Goal: Task Accomplishment & Management: Complete application form

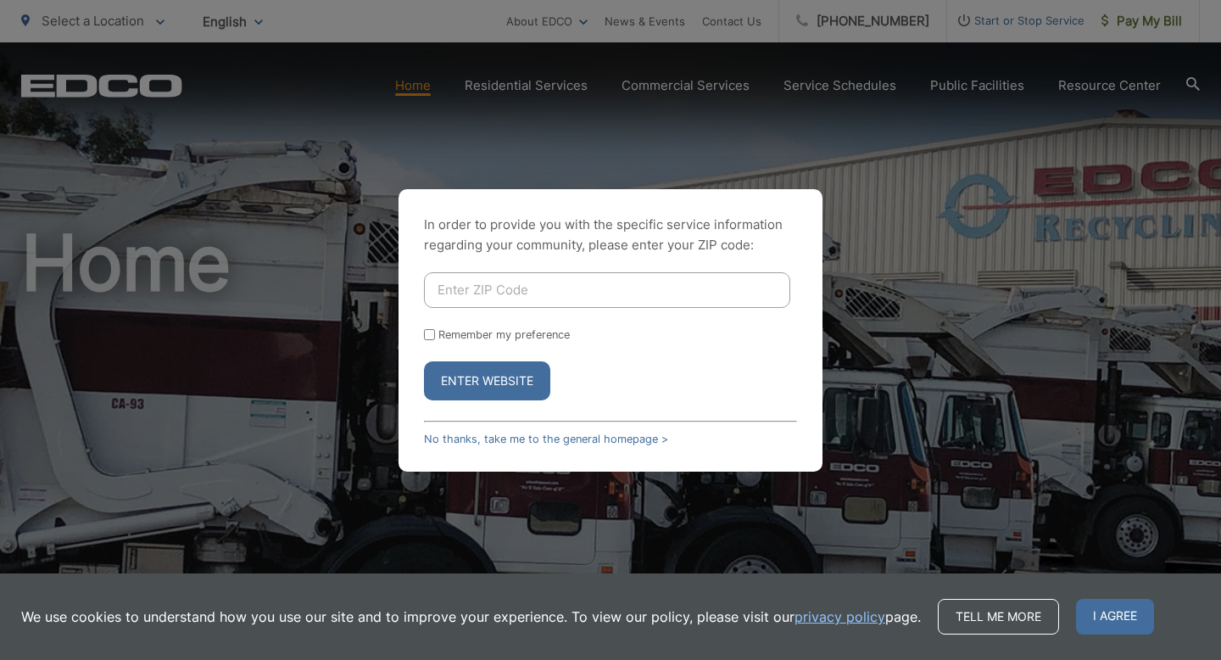
click at [581, 272] on input "Enter ZIP Code" at bounding box center [607, 290] width 366 height 36
click at [578, 284] on input "Enter ZIP Code" at bounding box center [607, 290] width 366 height 36
type input "92139"
click at [492, 385] on button "Enter Website" at bounding box center [487, 380] width 126 height 39
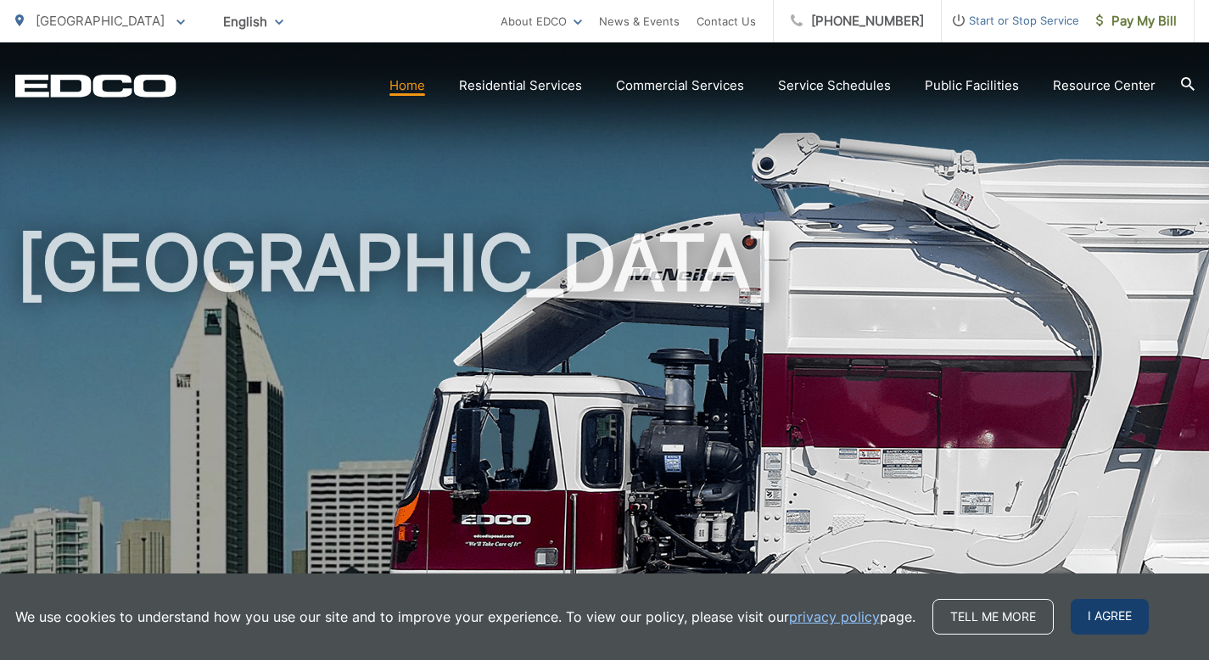
click at [1097, 628] on span "I agree" at bounding box center [1109, 617] width 78 height 36
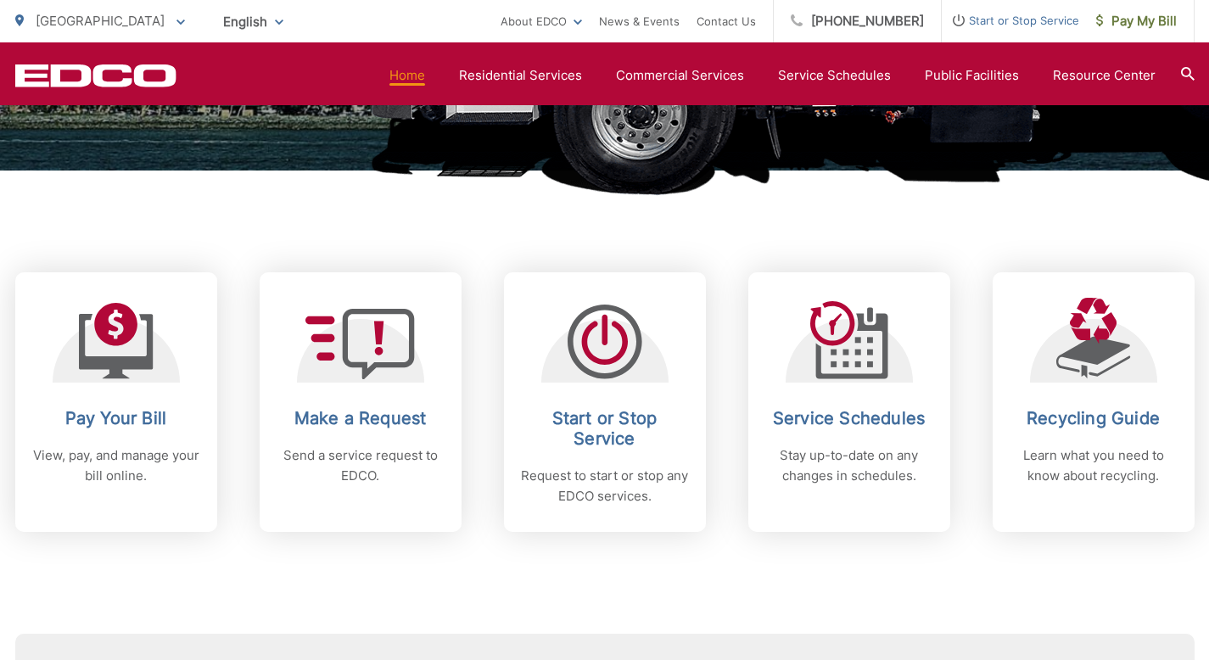
scroll to position [561, 0]
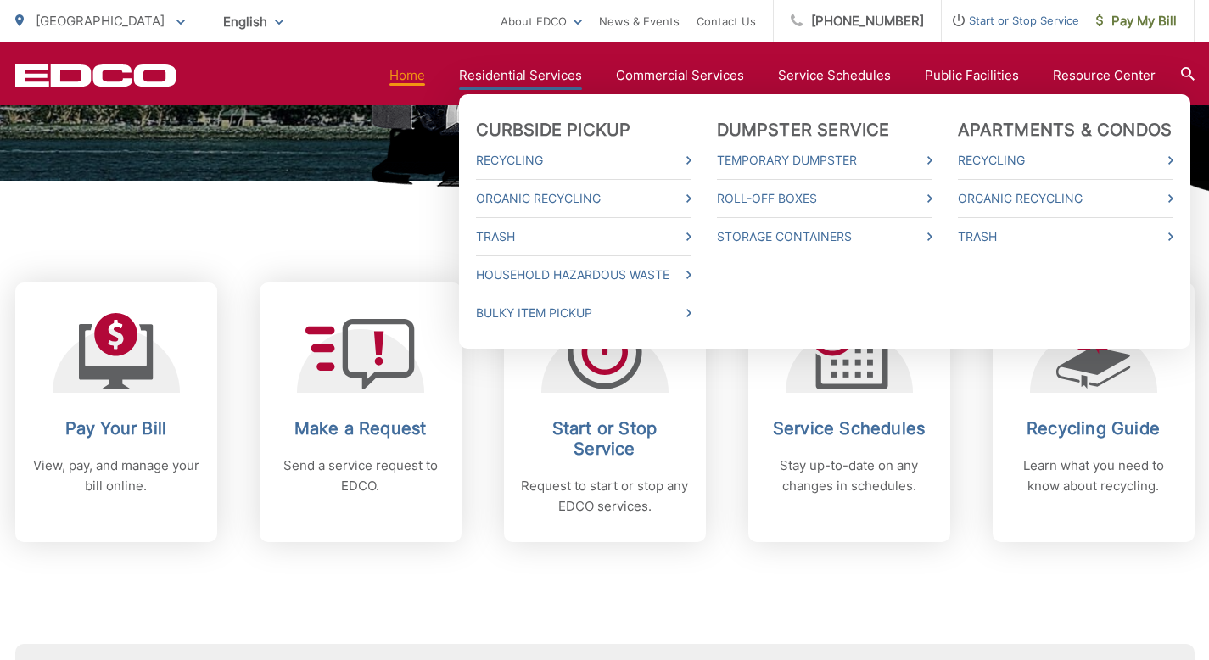
click at [553, 65] on link "Residential Services" at bounding box center [520, 75] width 123 height 20
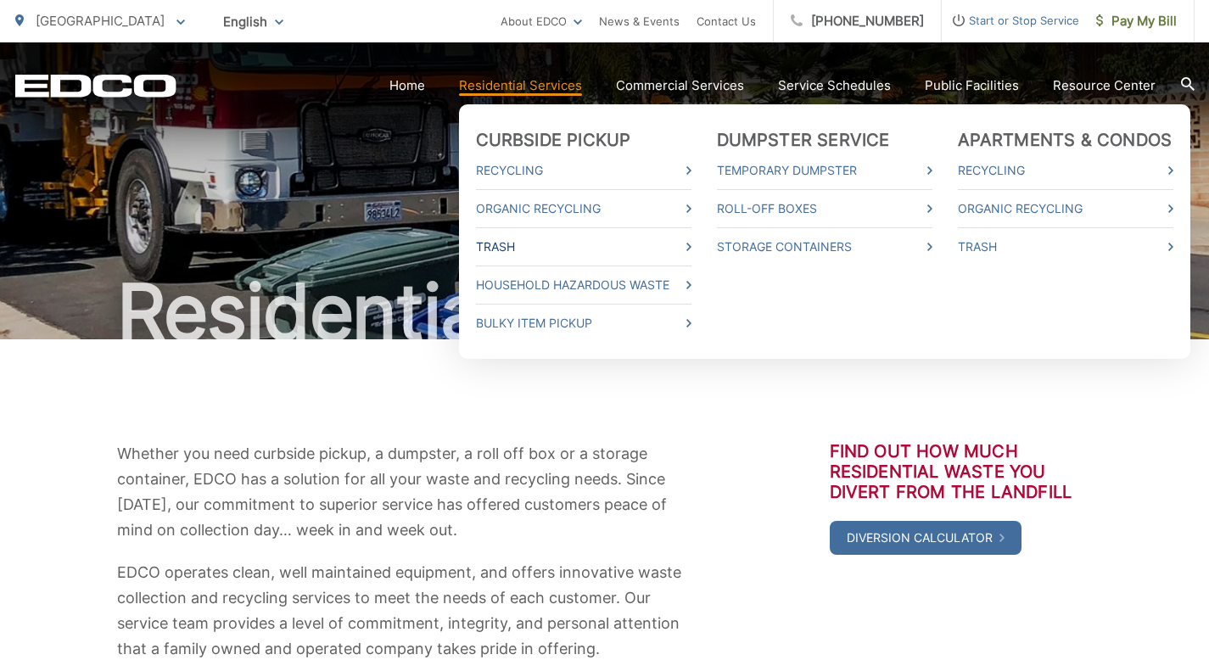
click at [550, 245] on link "Trash" at bounding box center [583, 247] width 215 height 20
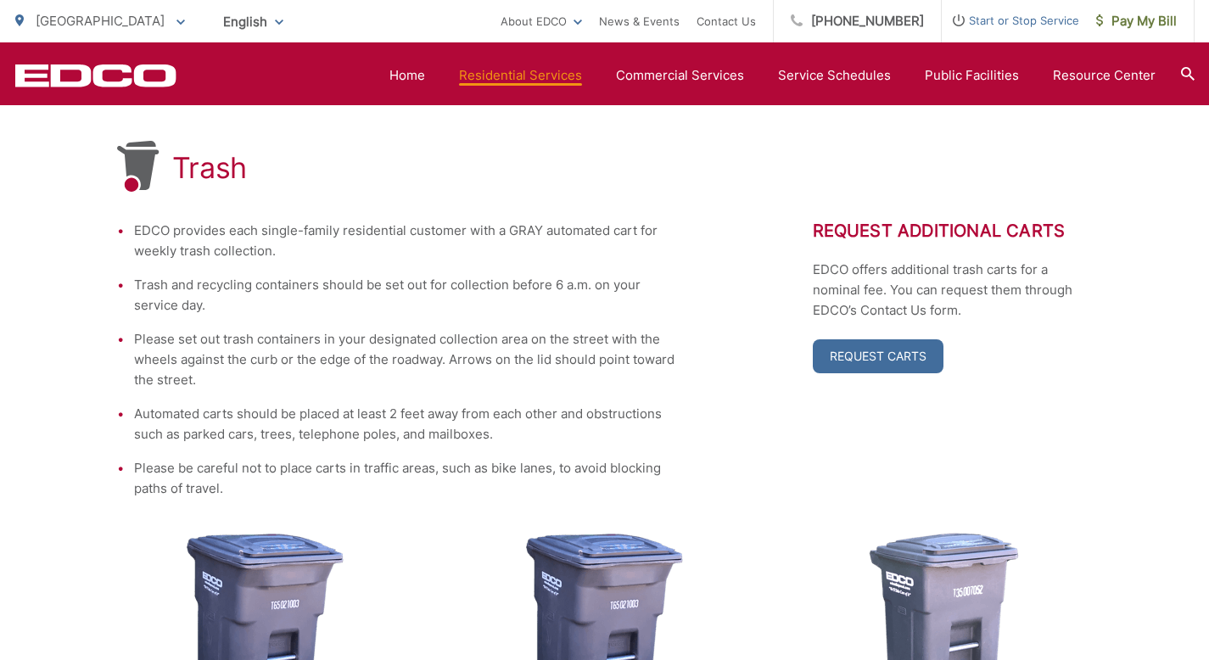
scroll to position [103, 0]
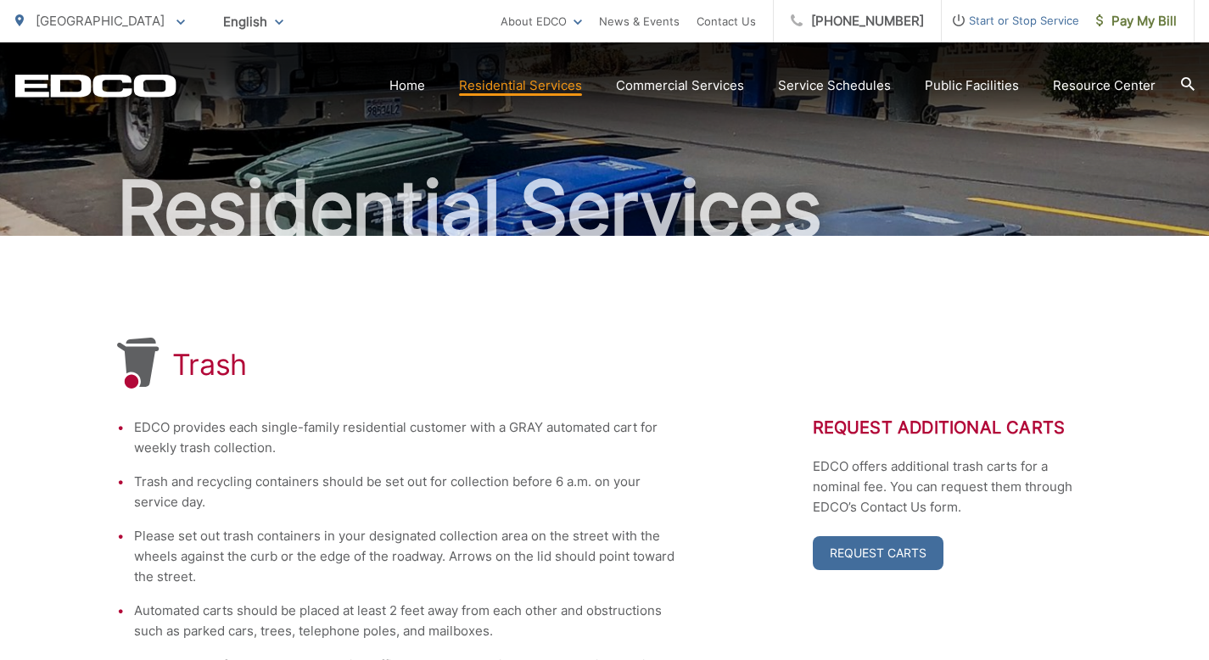
click at [428, 607] on li "Automated carts should be placed at least 2 feet away from each other and obstr…" at bounding box center [405, 620] width 543 height 41
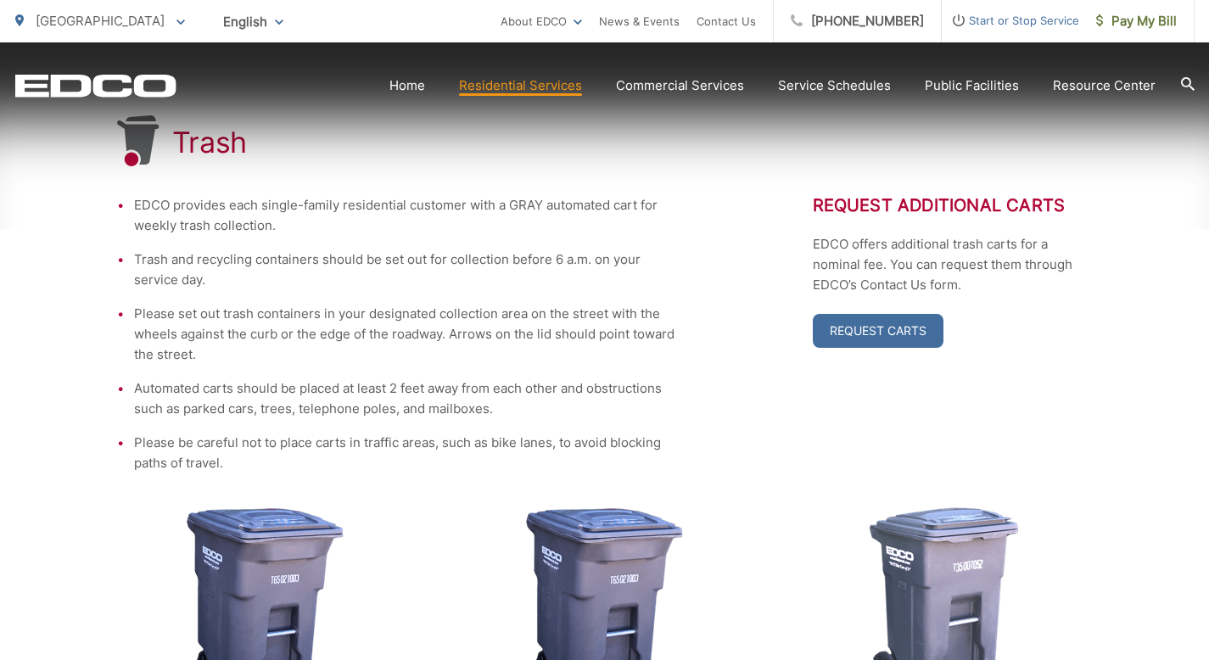
scroll to position [363, 0]
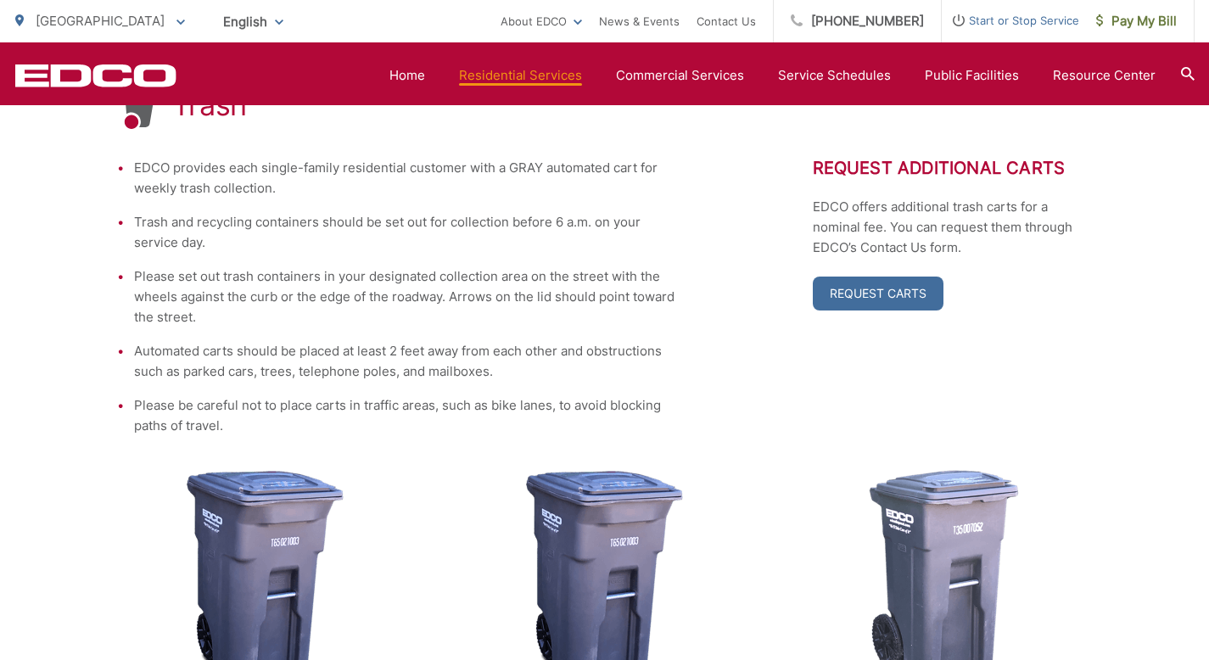
drag, startPoint x: 286, startPoint y: 350, endPoint x: 359, endPoint y: 422, distance: 102.0
click at [286, 355] on li "Automated carts should be placed at least 2 feet away from each other and obstr…" at bounding box center [405, 361] width 543 height 41
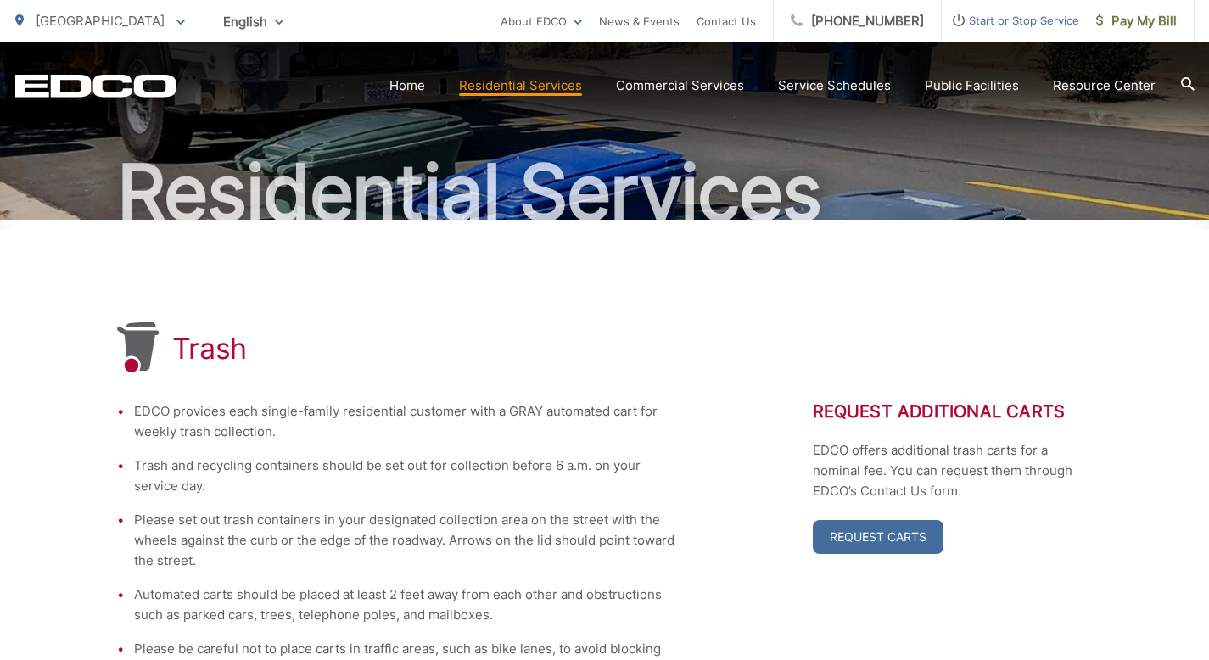
scroll to position [896, 0]
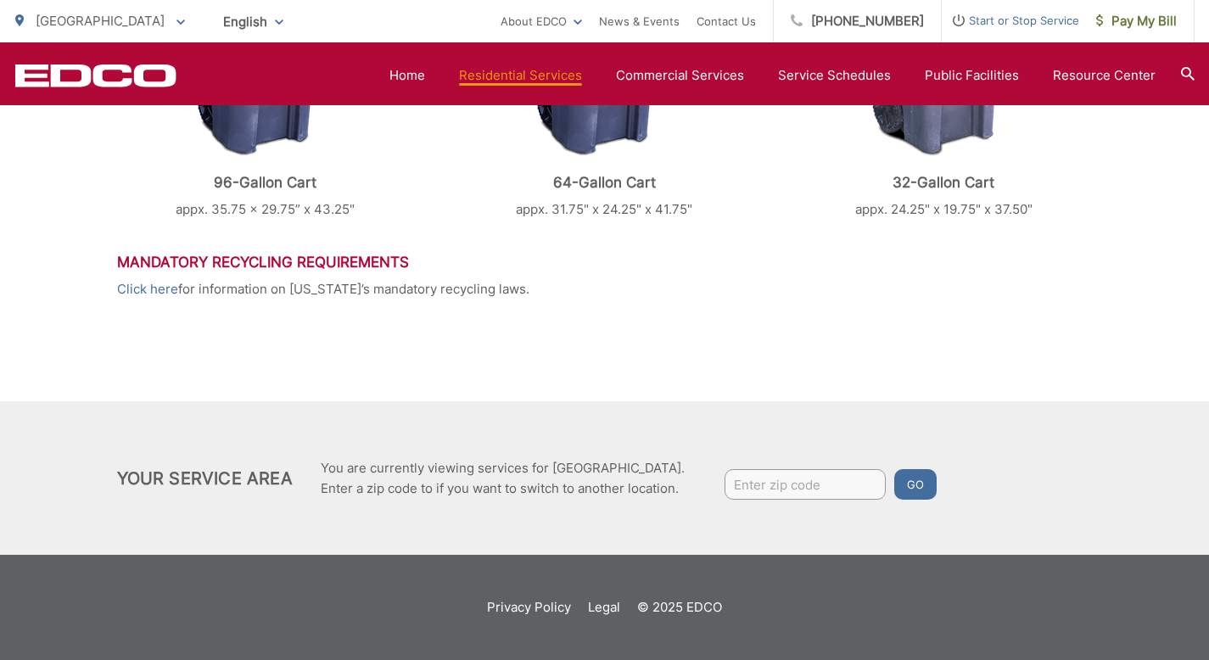
click at [255, 260] on h3 "Mandatory Recycling Requirements" at bounding box center [604, 262] width 975 height 17
click at [809, 487] on input "Enter zip code" at bounding box center [804, 484] width 161 height 31
type input "92139"
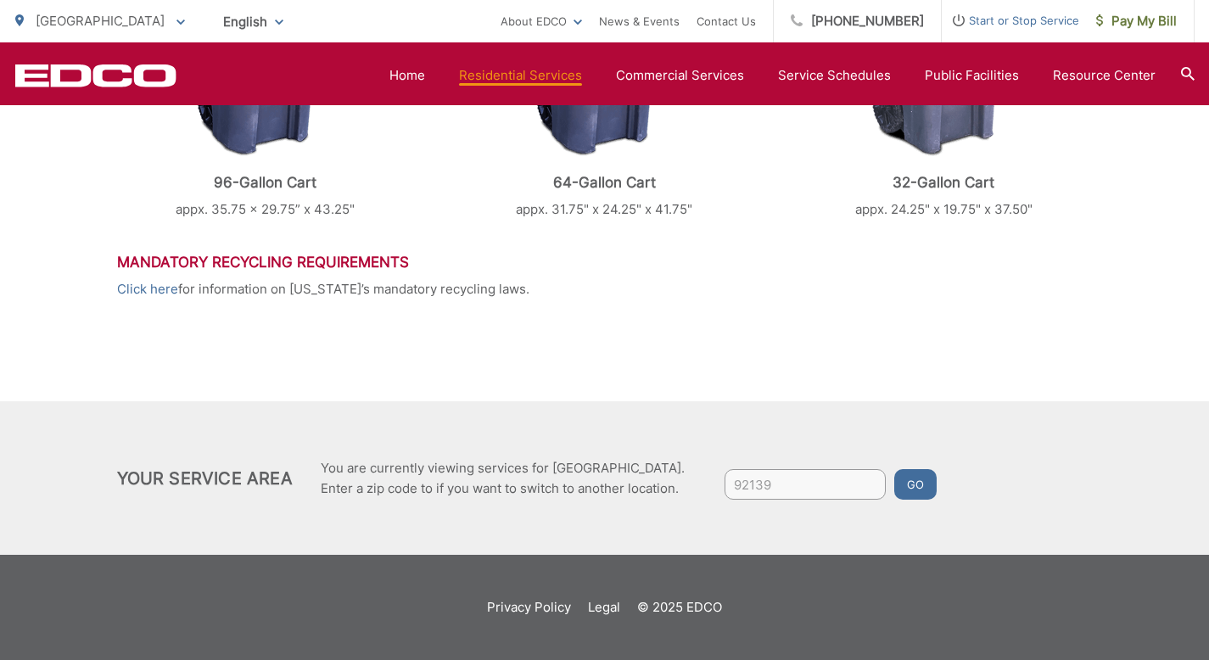
click at [894, 469] on button "Go" at bounding box center [915, 484] width 42 height 31
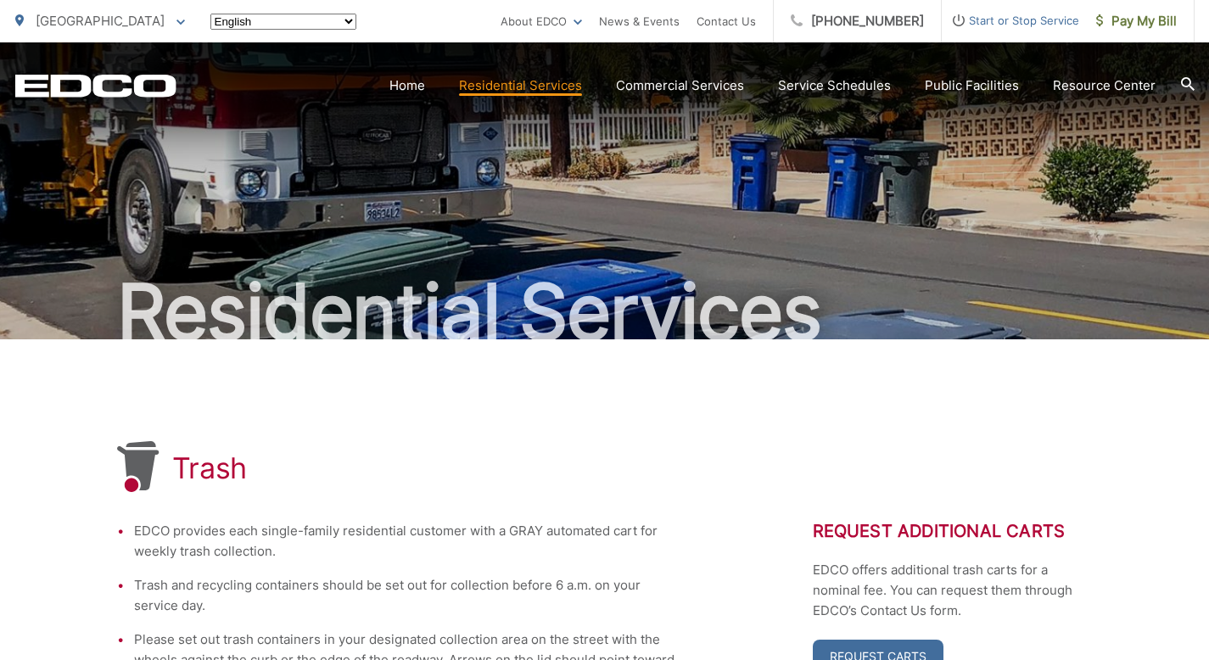
click at [907, 481] on html "Home Back Home Residential Services Curbside Pickup Recycling Organic Recycling…" at bounding box center [604, 330] width 1209 height 660
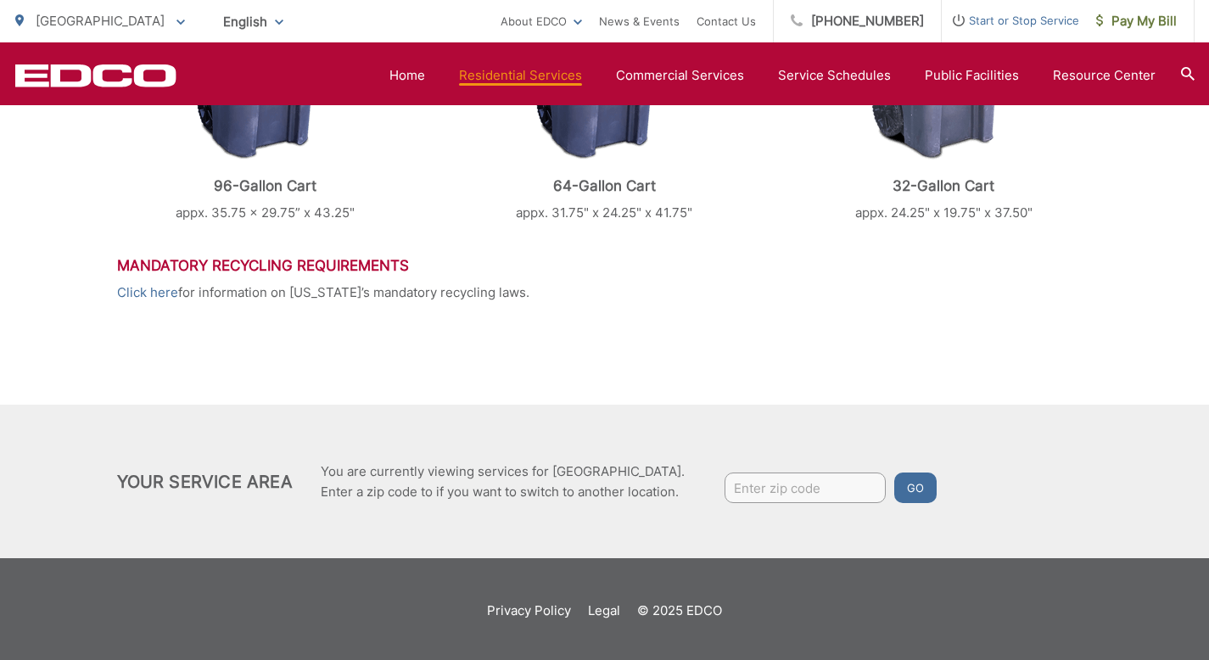
scroll to position [893, 0]
click at [146, 294] on link "Click here" at bounding box center [147, 292] width 61 height 20
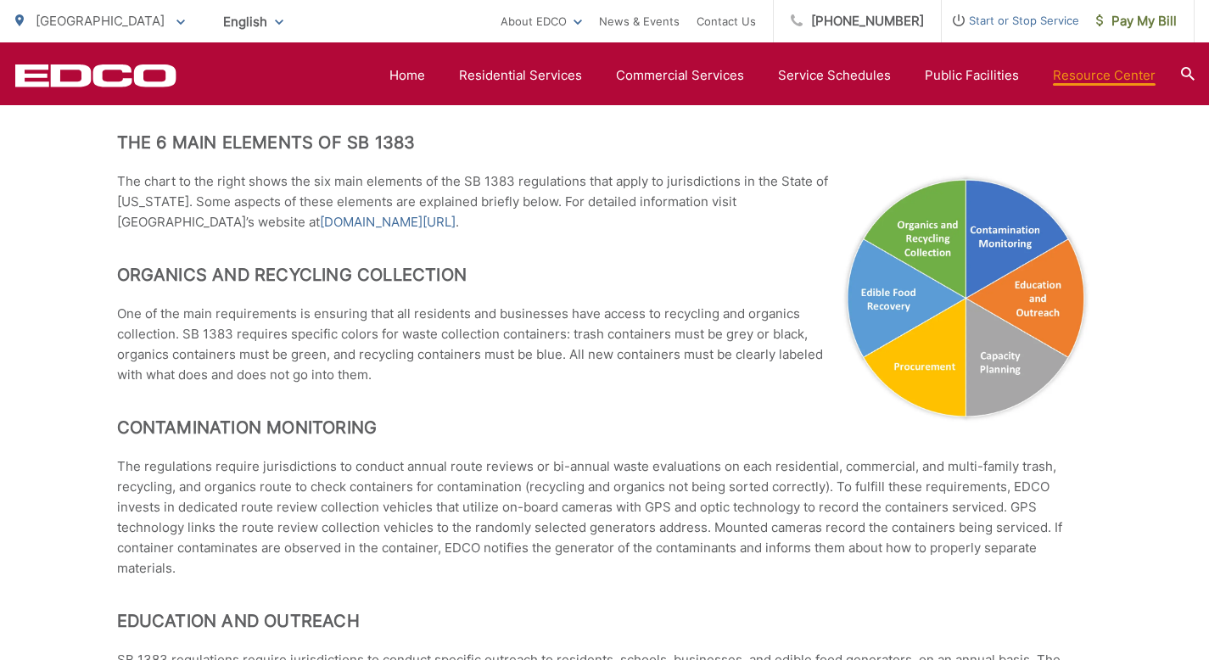
scroll to position [333, 0]
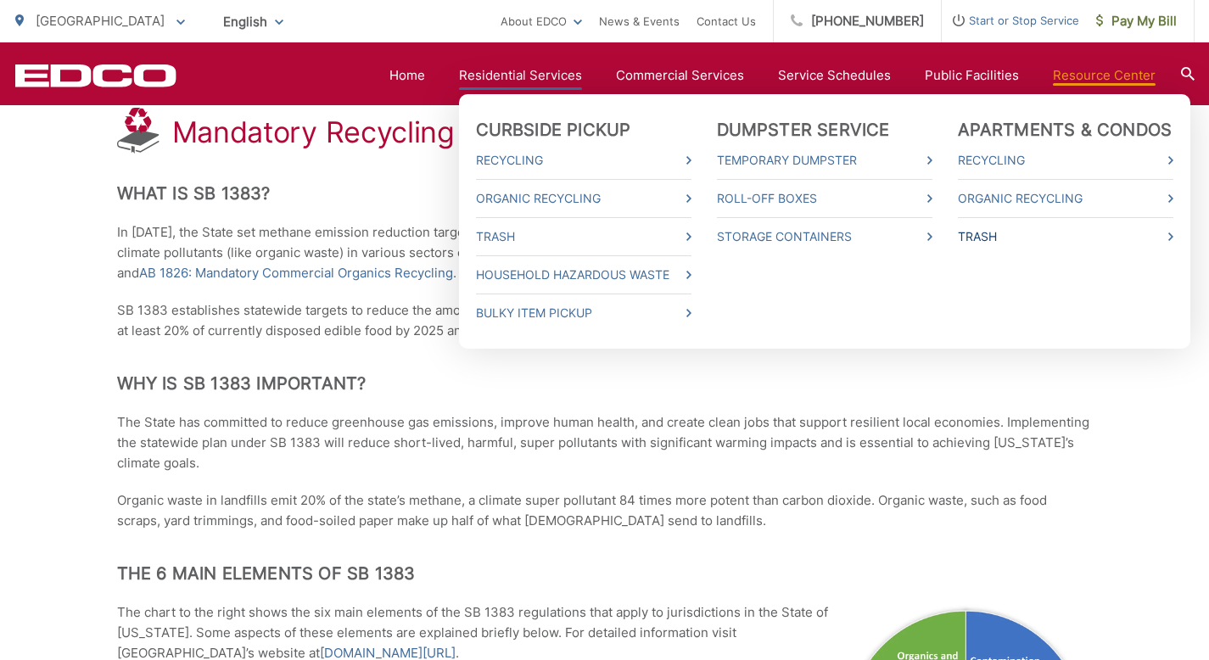
click at [1104, 237] on link "Trash" at bounding box center [1065, 236] width 215 height 20
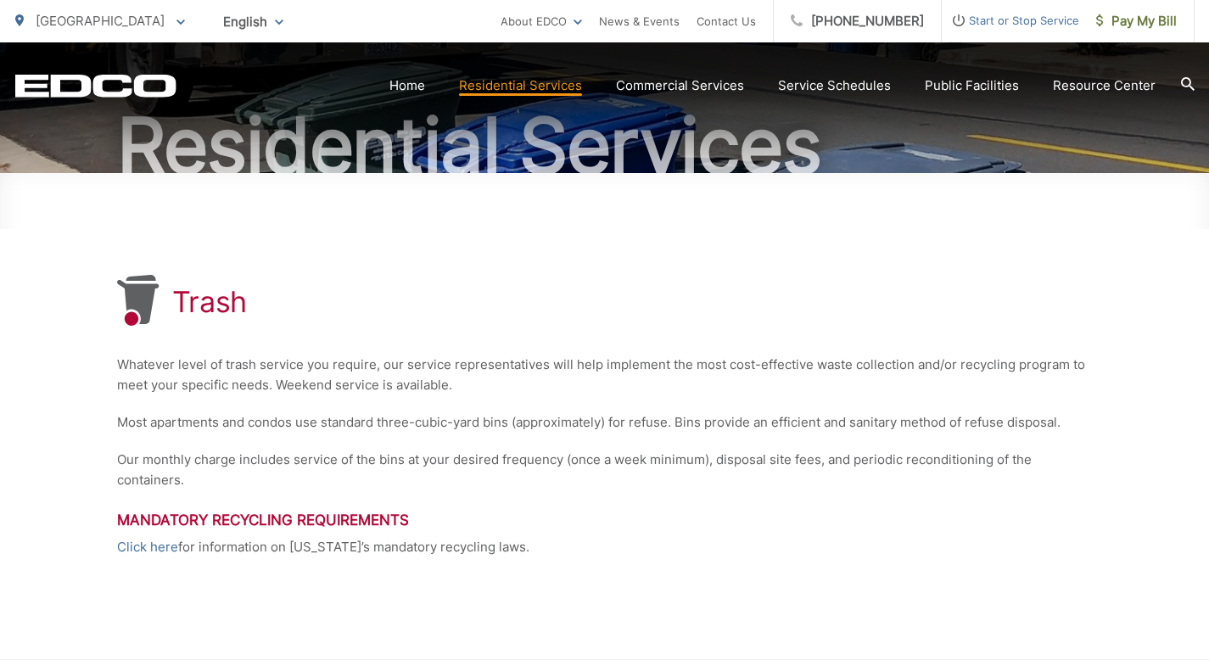
scroll to position [214, 0]
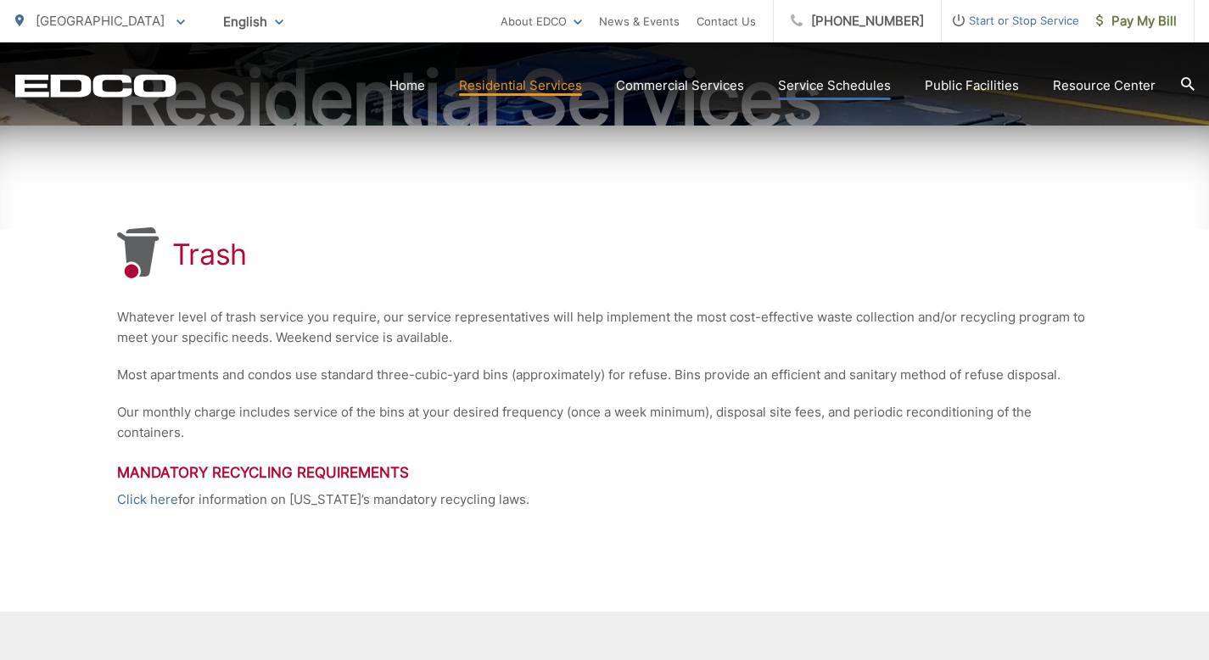
click at [854, 90] on link "Service Schedules" at bounding box center [834, 85] width 113 height 20
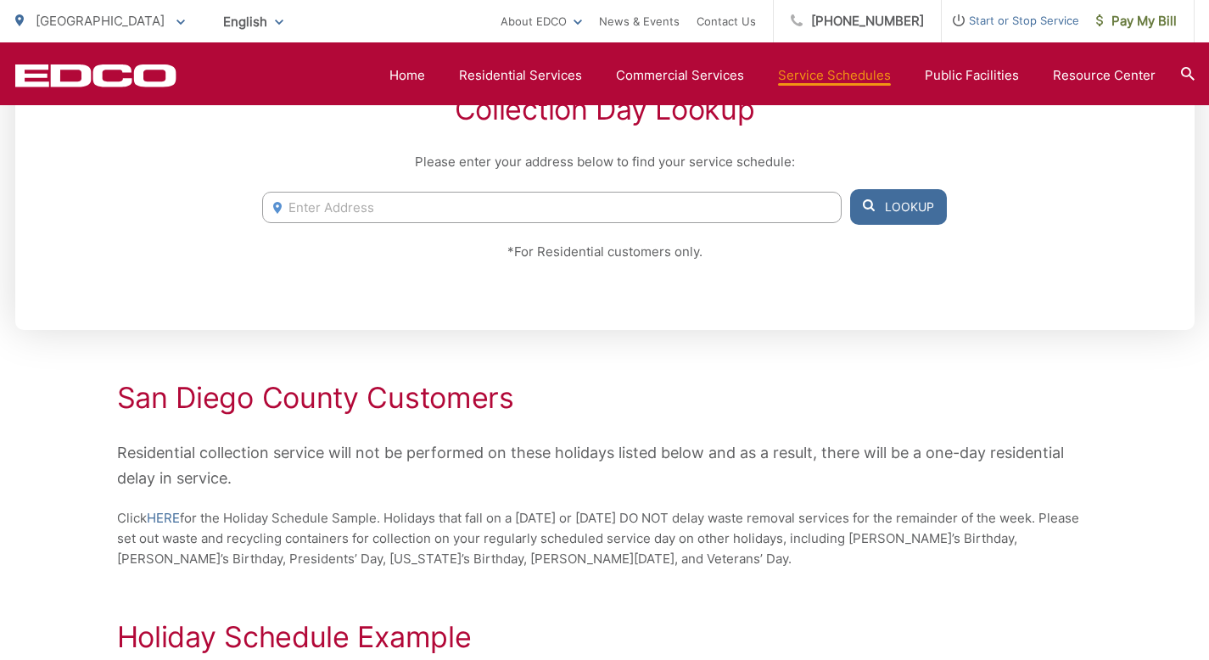
scroll to position [400, 0]
click at [812, 205] on input "Enter Address" at bounding box center [551, 206] width 578 height 31
type input "[STREET_ADDRESS]"
click at [925, 205] on button "Lookup" at bounding box center [898, 206] width 97 height 36
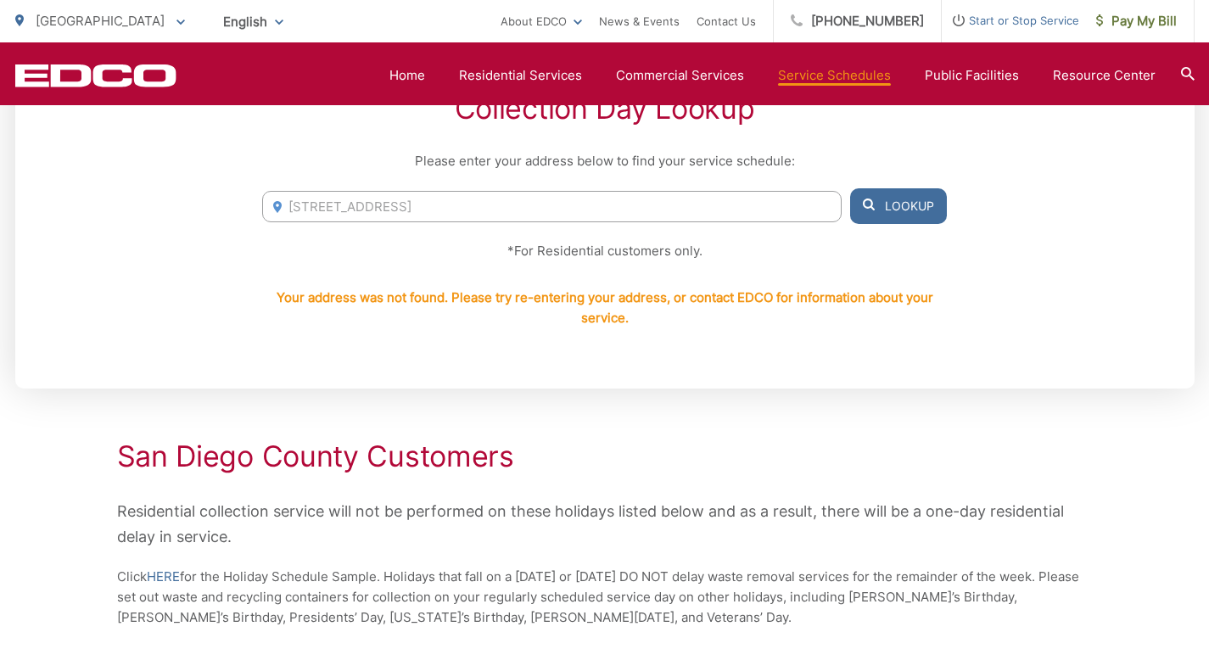
click at [888, 218] on button "Lookup" at bounding box center [898, 206] width 97 height 36
click at [916, 205] on button "Lookup" at bounding box center [898, 206] width 97 height 36
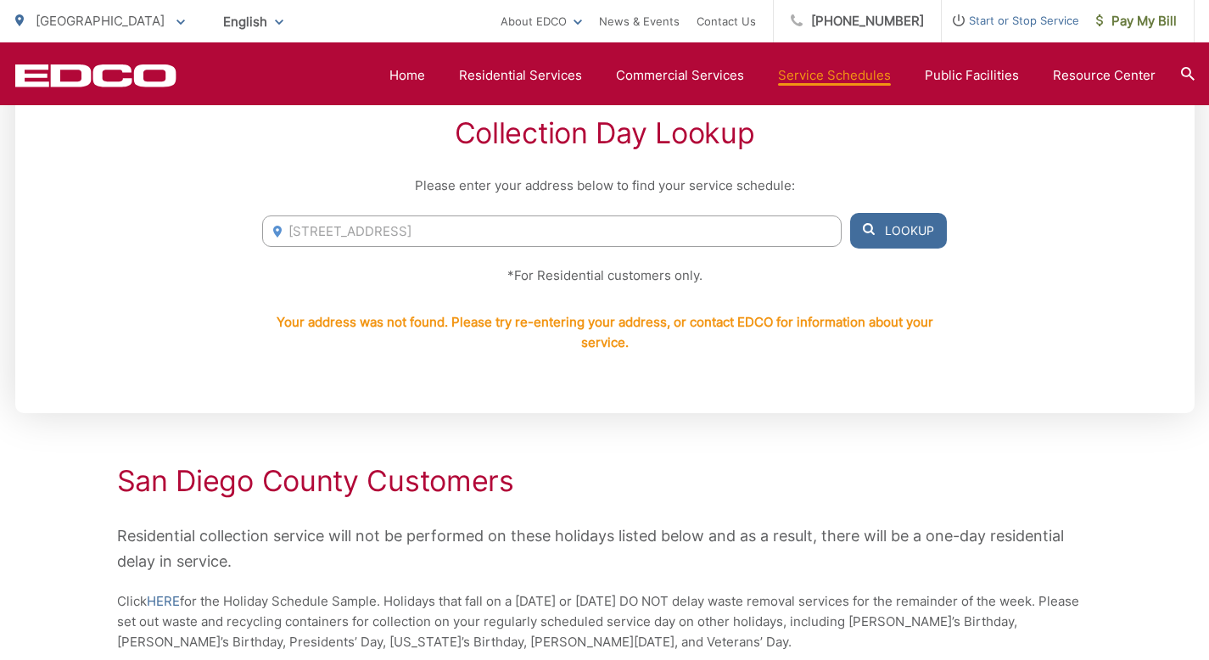
scroll to position [97, 0]
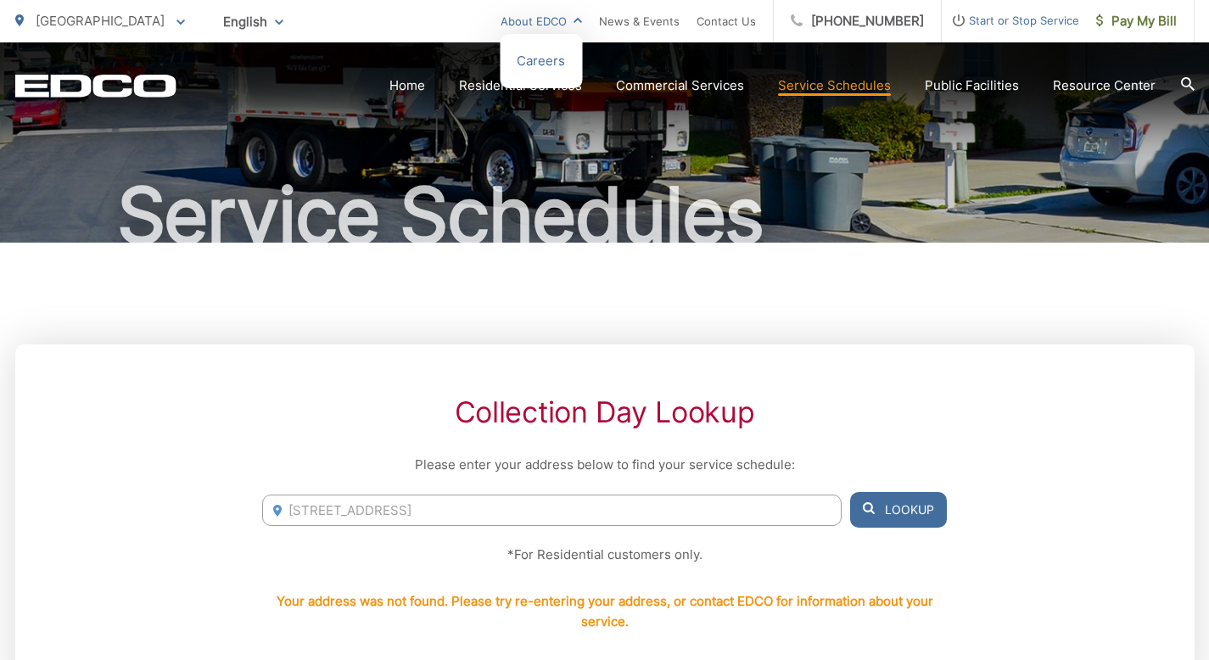
click at [572, 23] on link "About EDCO" at bounding box center [540, 21] width 81 height 20
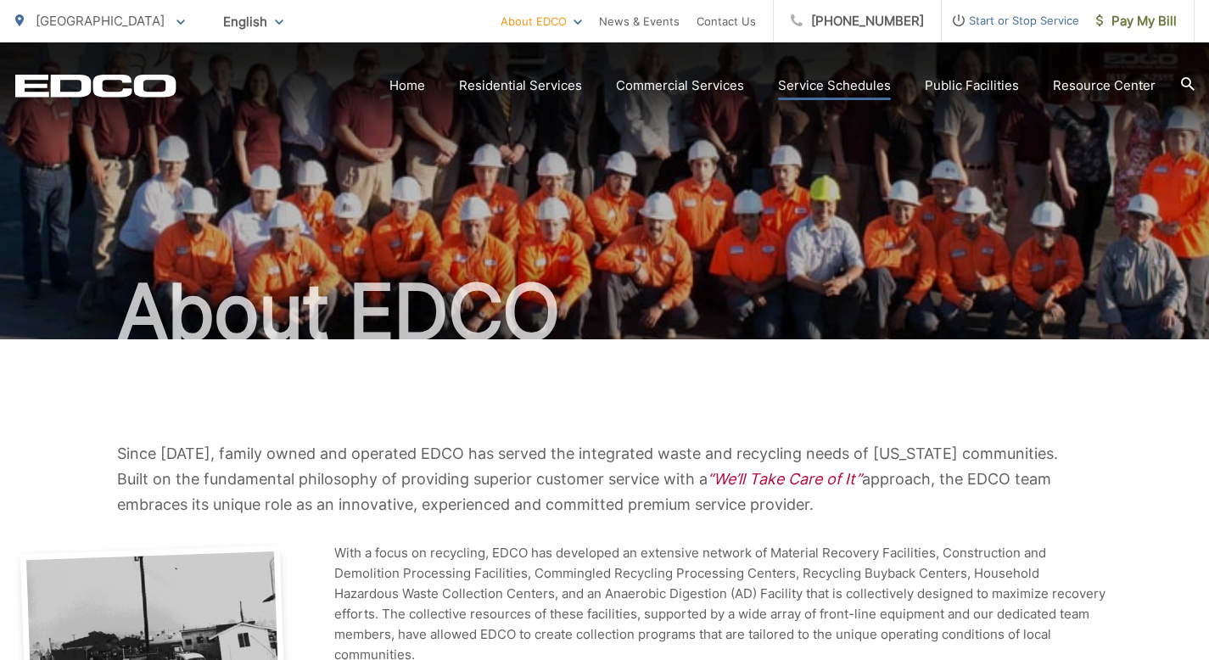
click at [792, 83] on link "Service Schedules" at bounding box center [834, 85] width 113 height 20
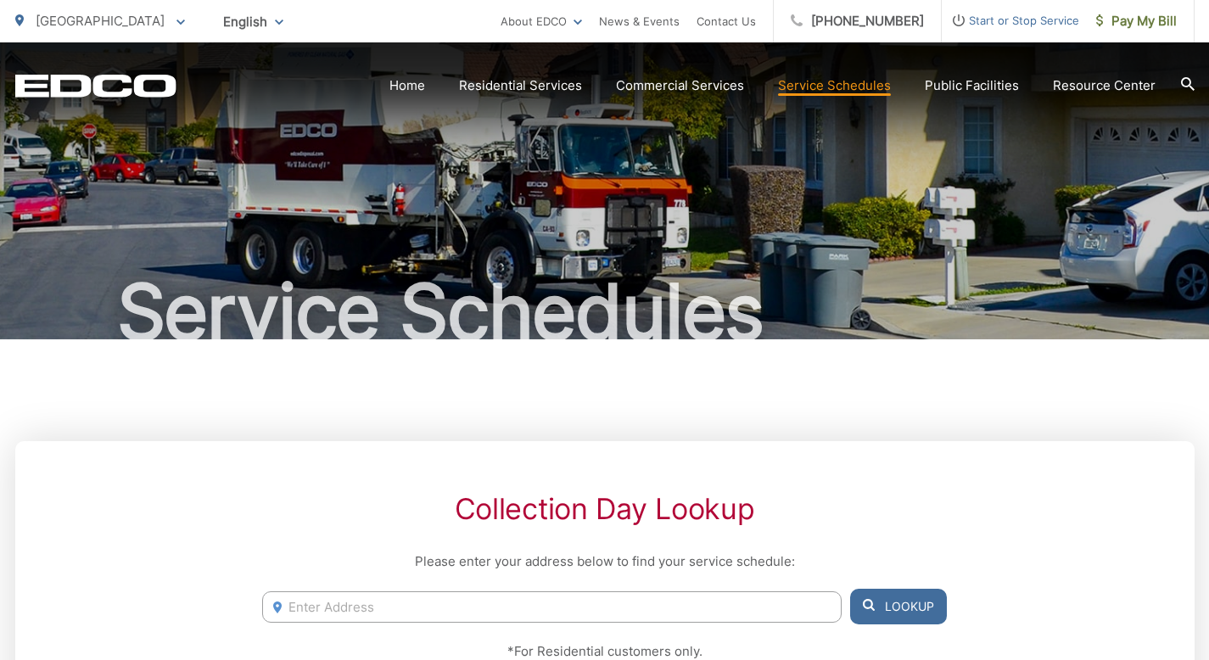
click at [1008, 22] on span "Start or Stop Service" at bounding box center [1009, 20] width 137 height 20
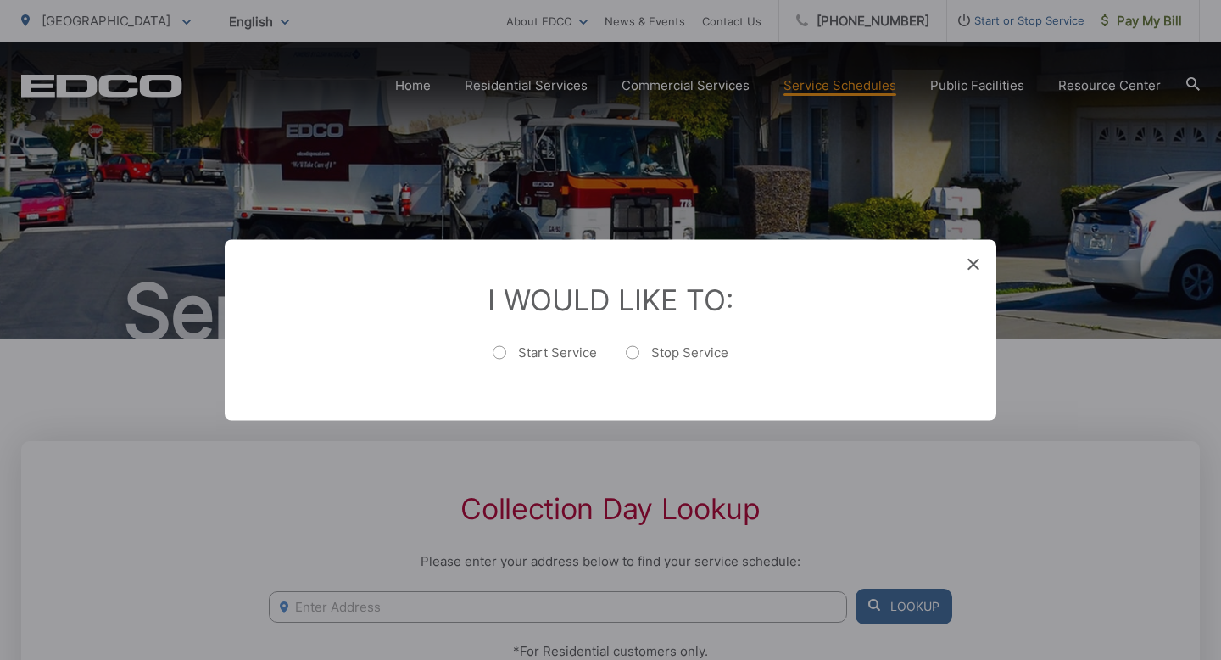
click at [502, 352] on label "Start Service" at bounding box center [545, 361] width 104 height 34
radio input "true"
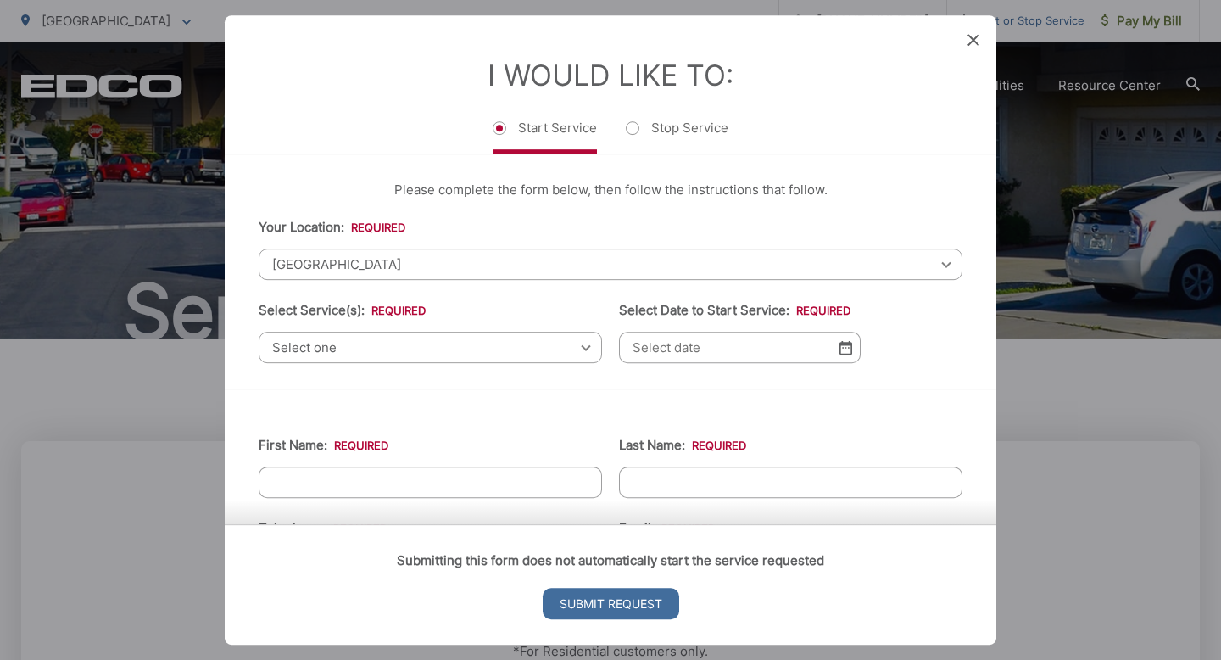
click at [419, 271] on span "[GEOGRAPHIC_DATA]" at bounding box center [611, 263] width 704 height 31
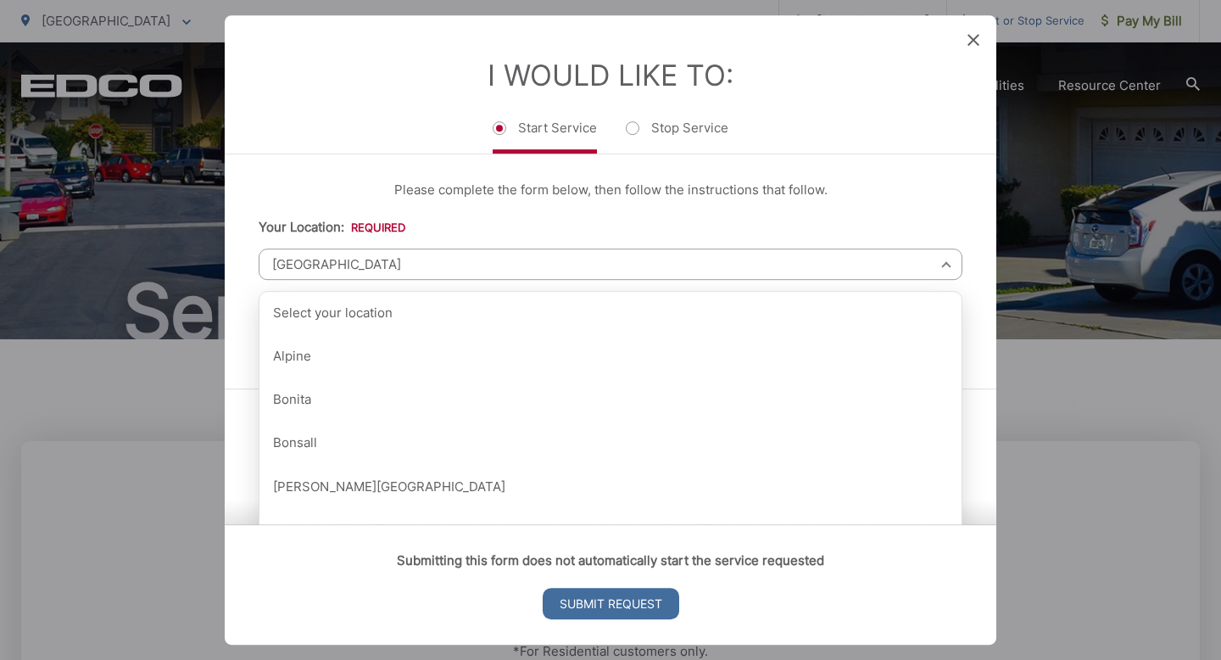
click at [419, 271] on span "[GEOGRAPHIC_DATA]" at bounding box center [611, 263] width 704 height 31
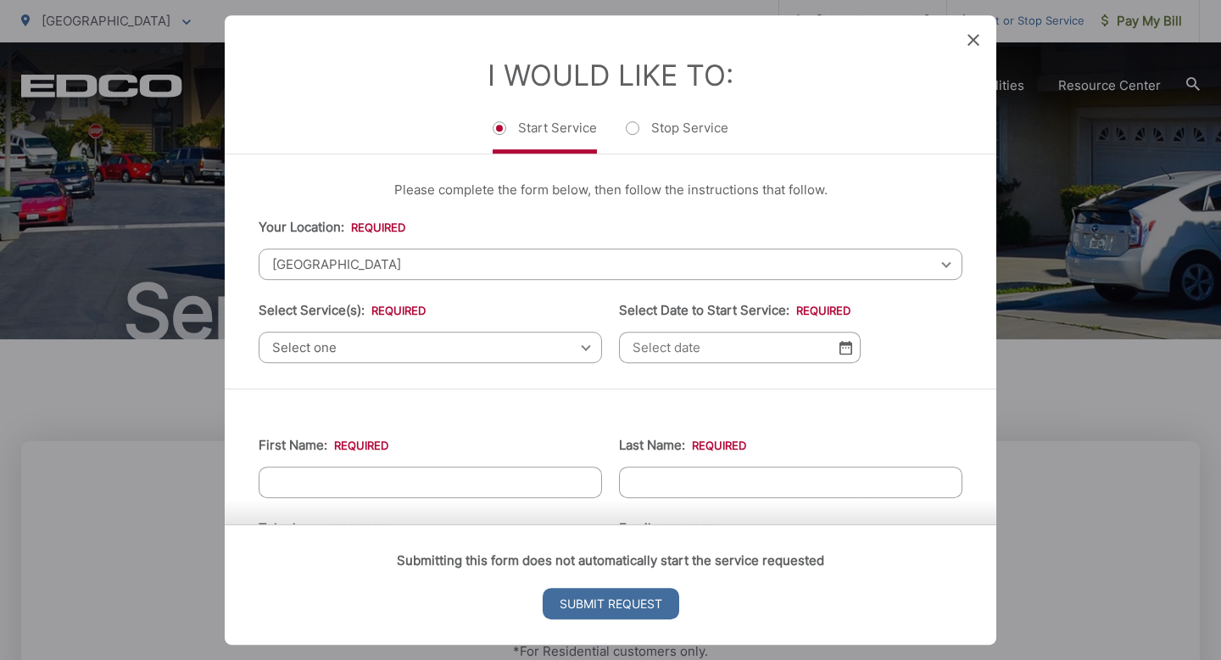
click at [422, 263] on span "[GEOGRAPHIC_DATA]" at bounding box center [611, 263] width 704 height 31
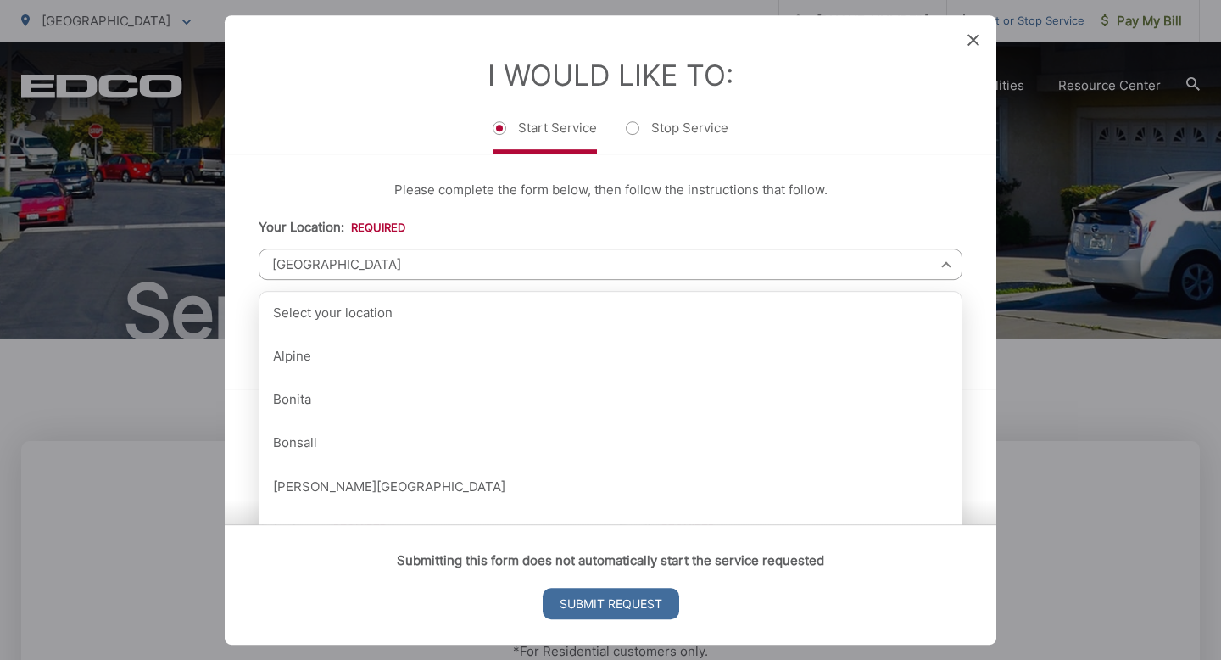
click at [422, 263] on span "[GEOGRAPHIC_DATA]" at bounding box center [611, 263] width 704 height 31
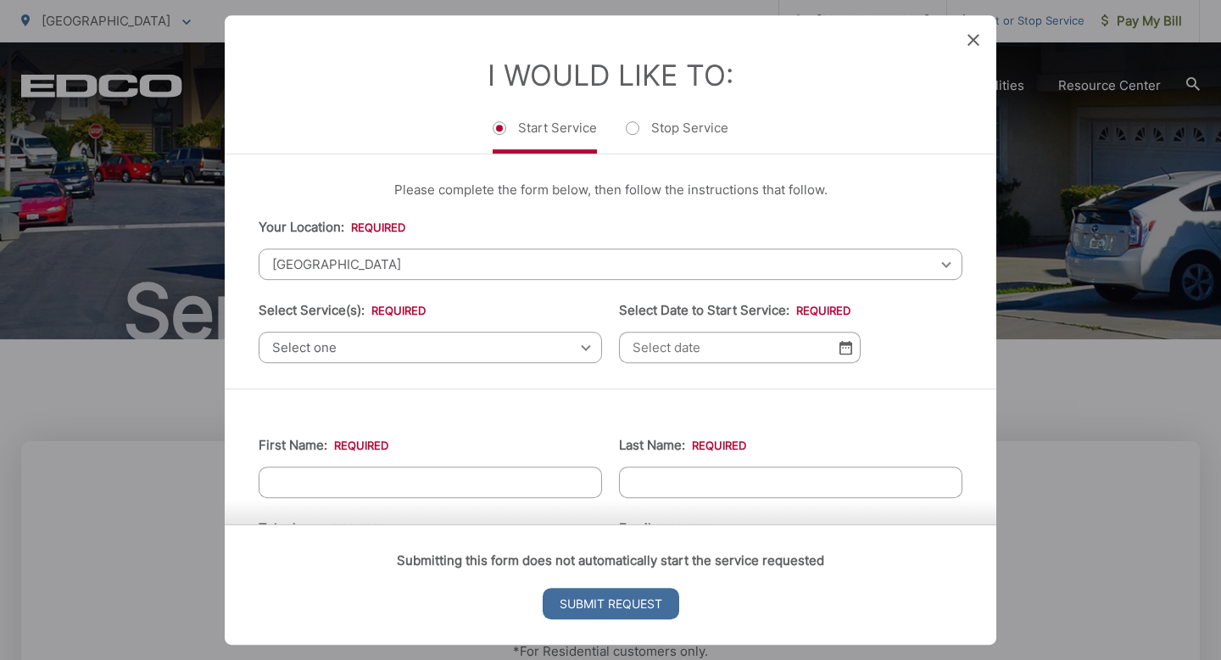
click at [370, 348] on span "Select one" at bounding box center [430, 347] width 343 height 31
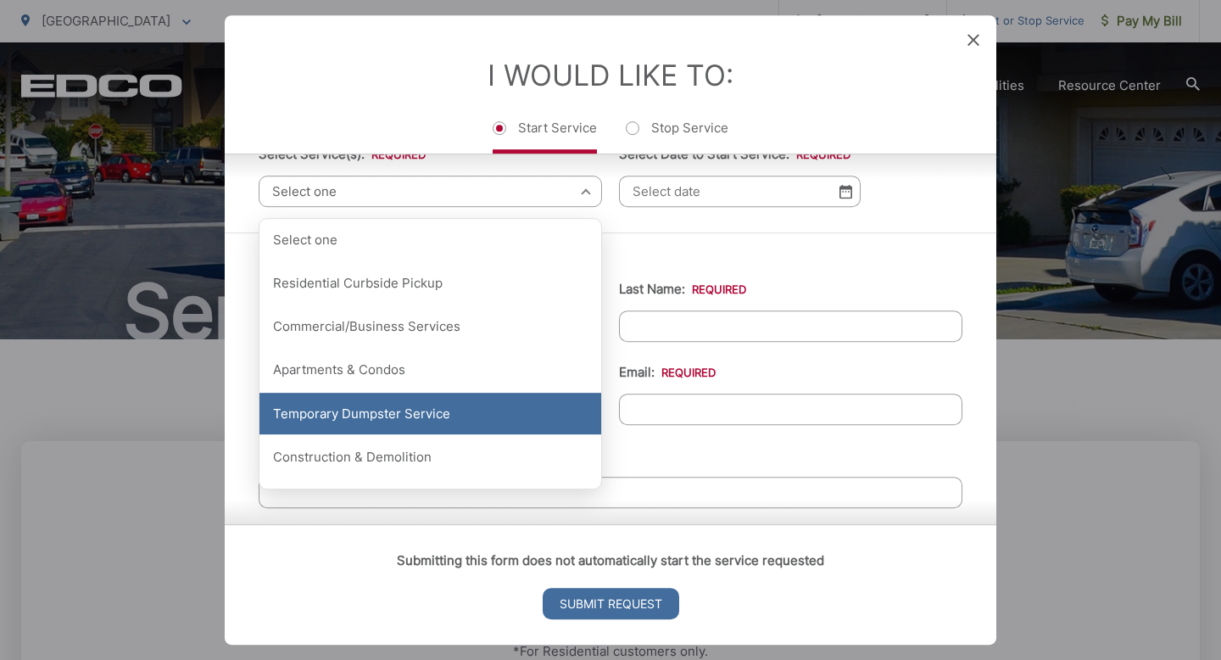
scroll to position [159, 0]
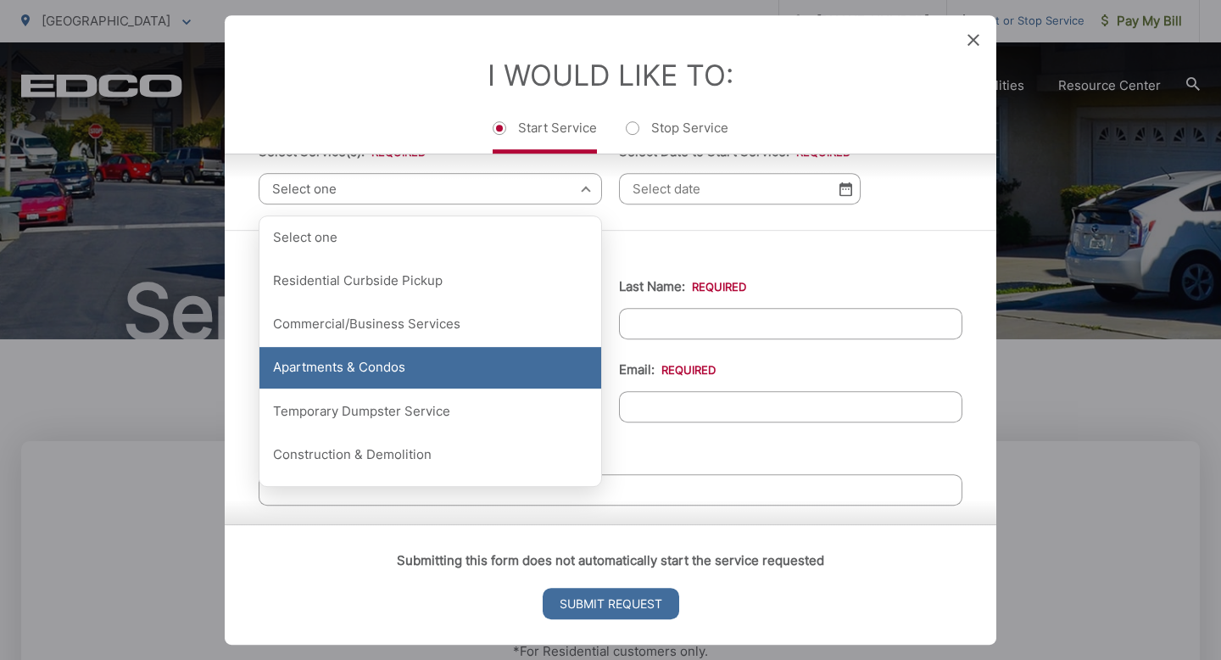
click at [474, 376] on div "Apartments & Condos" at bounding box center [431, 368] width 342 height 42
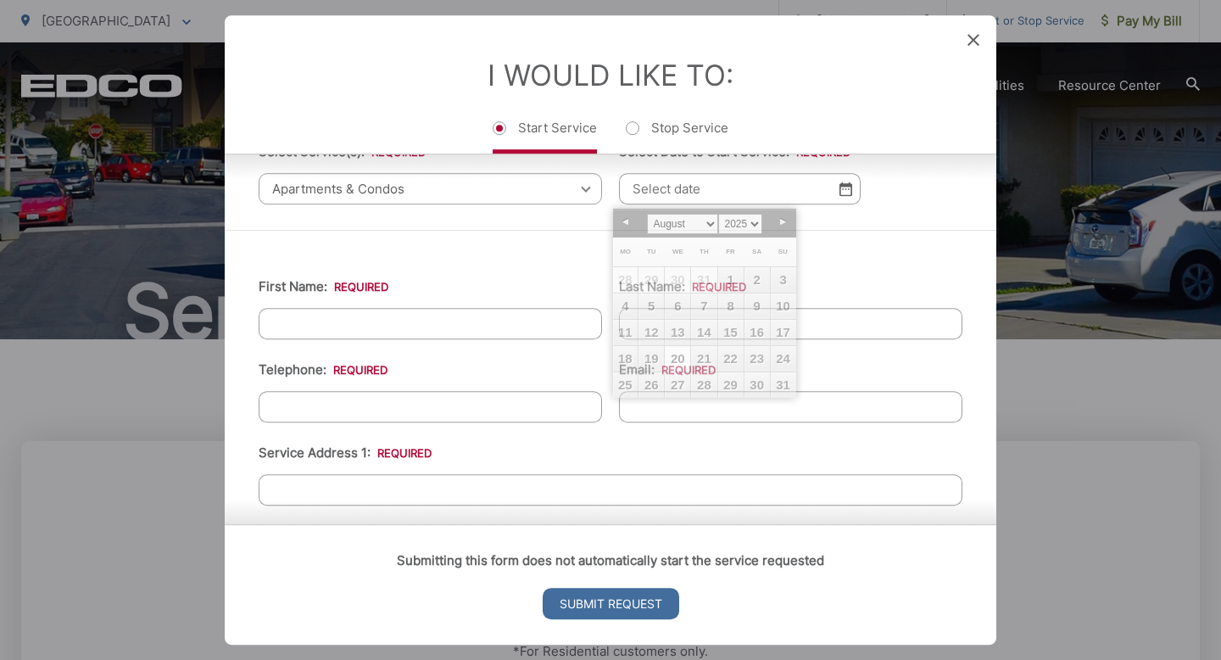
click at [818, 197] on input "Select Date to Start Service: *" at bounding box center [740, 188] width 242 height 31
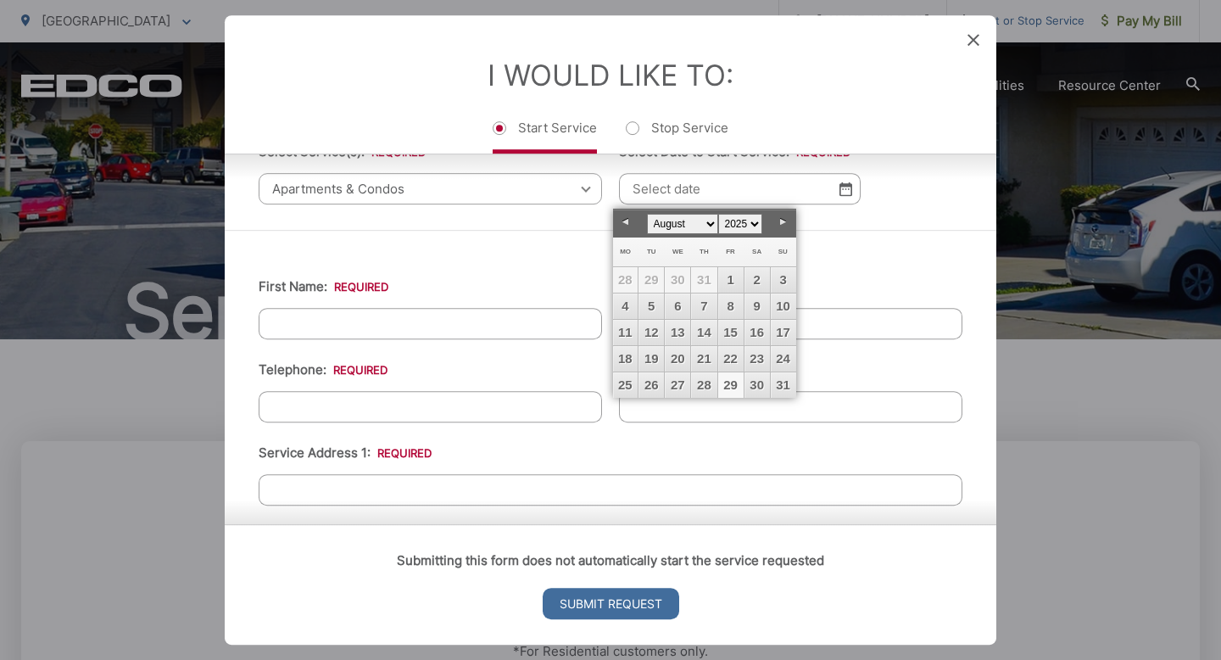
click at [736, 388] on link "29" at bounding box center [730, 384] width 25 height 25
type input "08/29/2025"
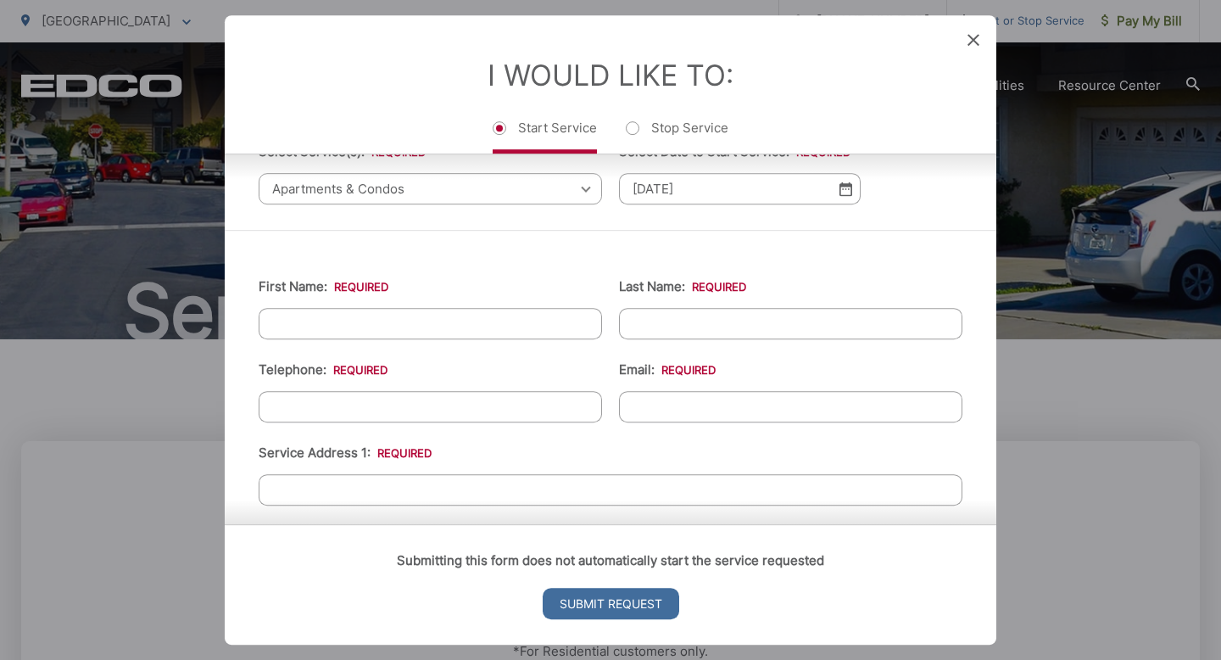
click at [512, 327] on input "First Name: *" at bounding box center [430, 323] width 343 height 31
type input "Melissa"
type input "Ornelas"
type input "6193021159"
type input "melissaornelas85@gmail.com"
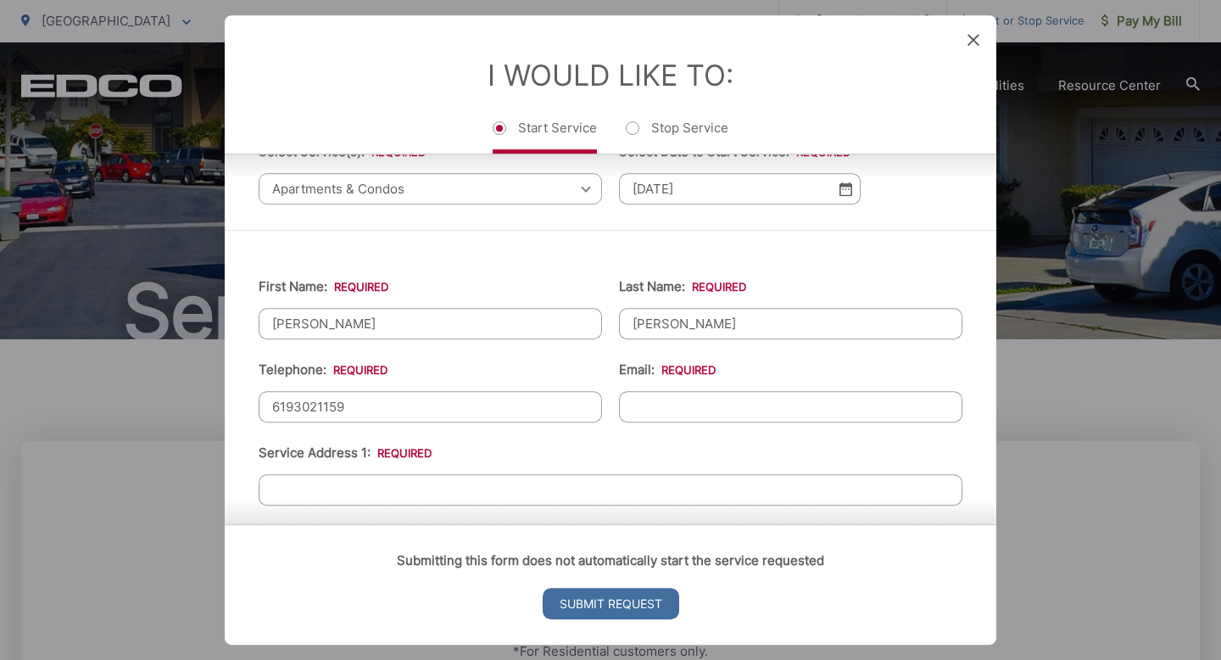
type input "3228 Biggs Ct"
type input "(619) 302-1159"
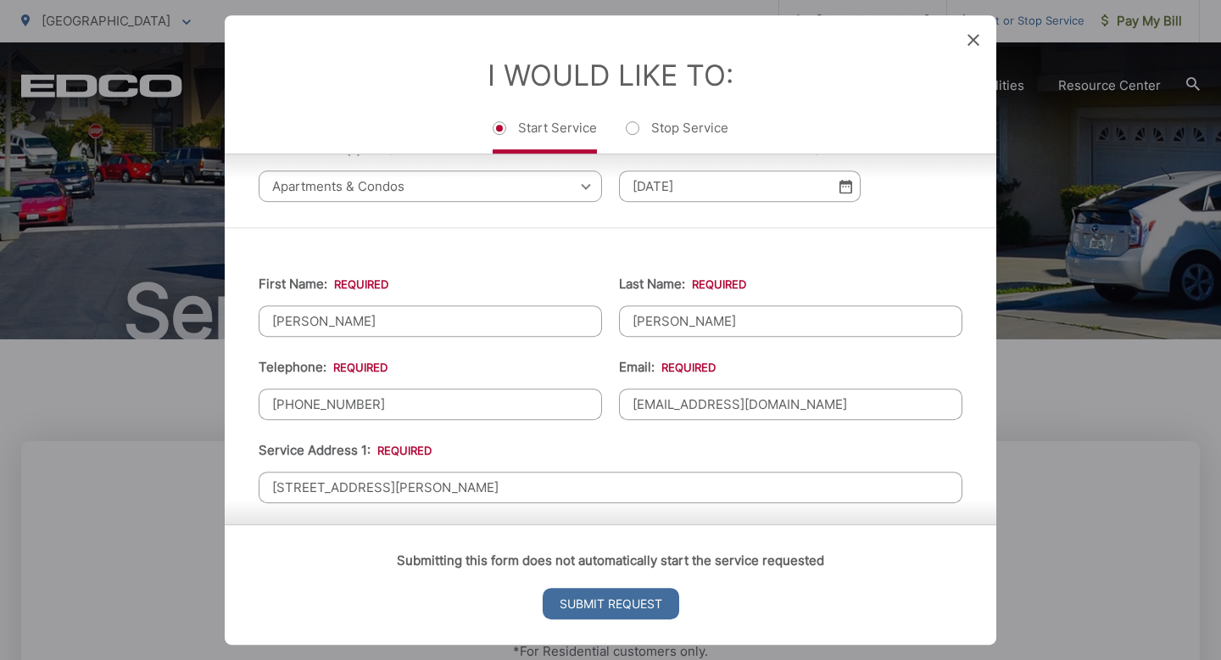
scroll to position [162, 0]
click at [468, 489] on input "3228 Biggs Ct" at bounding box center [611, 486] width 704 height 31
type input "6576 Pinecone lane san diego ca 92139"
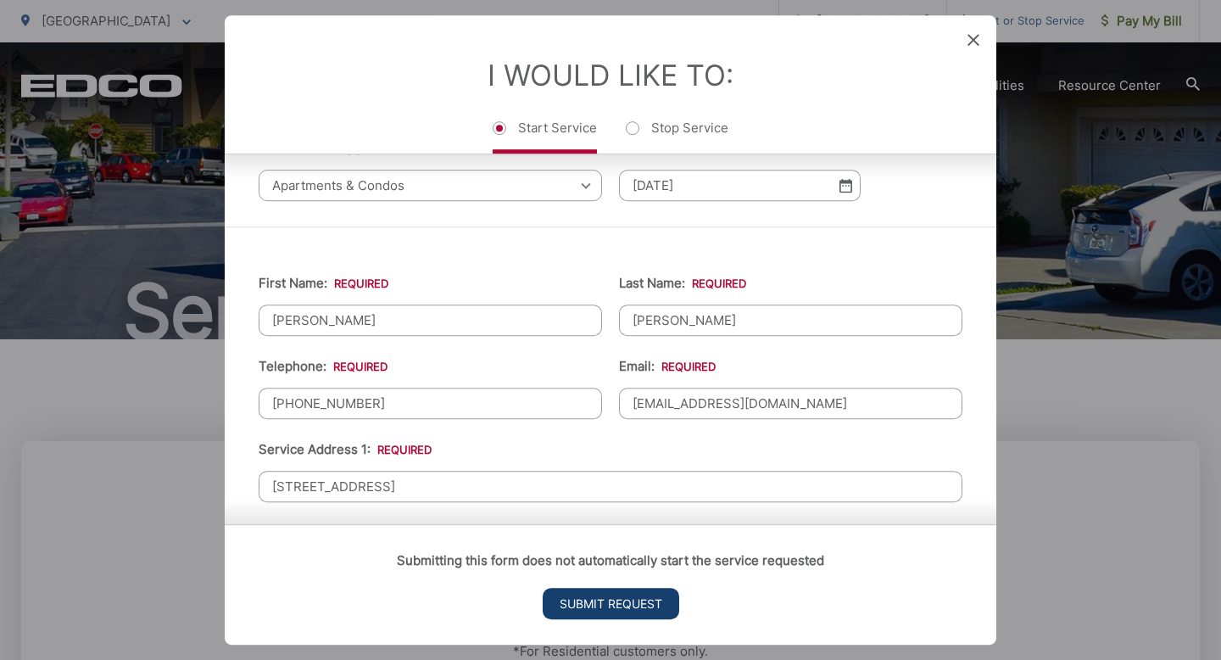
click at [645, 616] on input "Submit Request" at bounding box center [611, 603] width 137 height 31
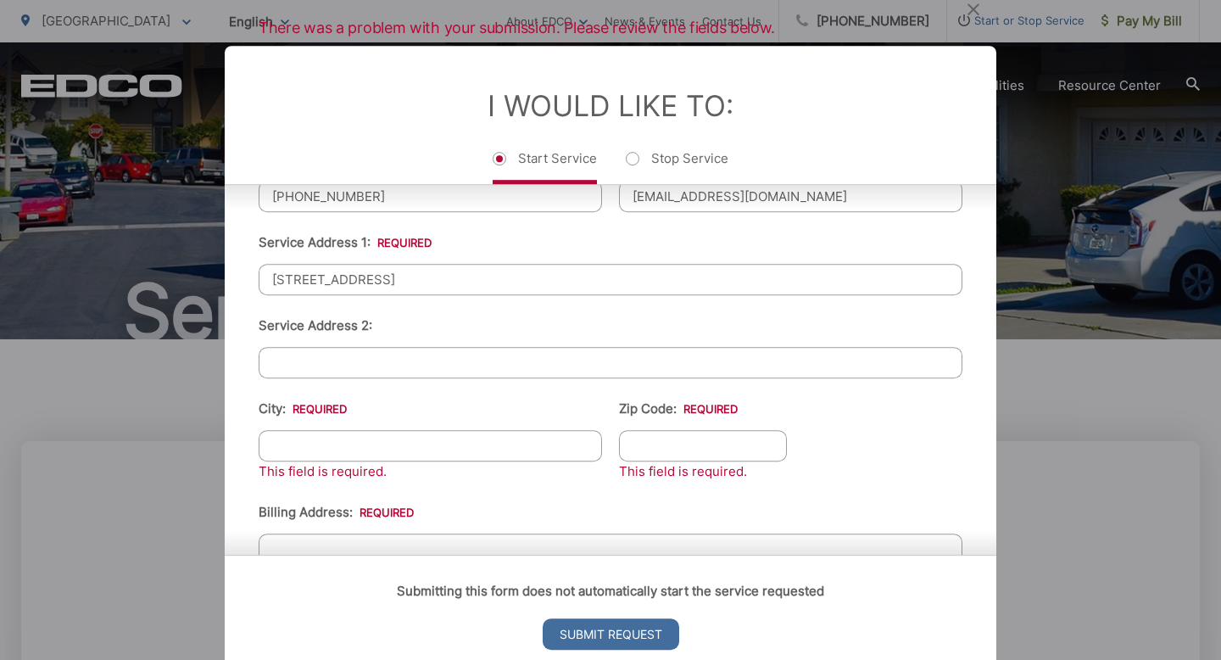
scroll to position [386, 0]
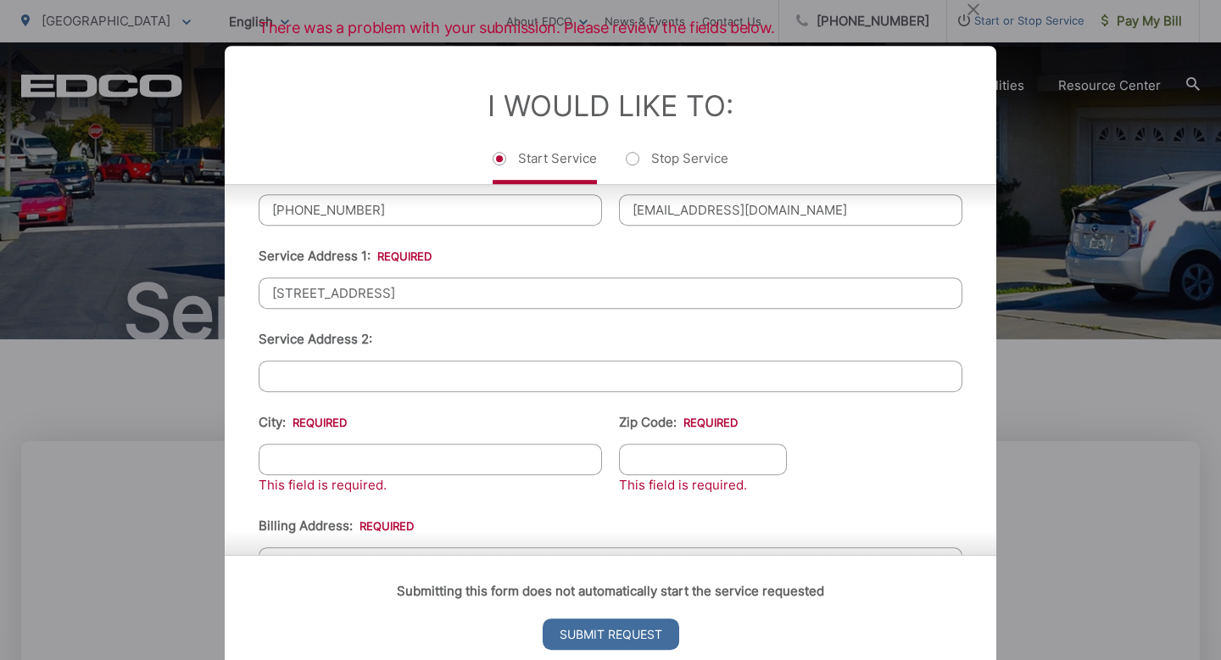
click at [416, 376] on input "Service Address 2:" at bounding box center [611, 375] width 704 height 31
click at [527, 303] on input "6576 Pinecone lane san diego ca 92139" at bounding box center [611, 292] width 704 height 31
type input "6576 Pinecone lane"
click at [507, 465] on input "City: *" at bounding box center [430, 459] width 343 height 31
type input "san diego"
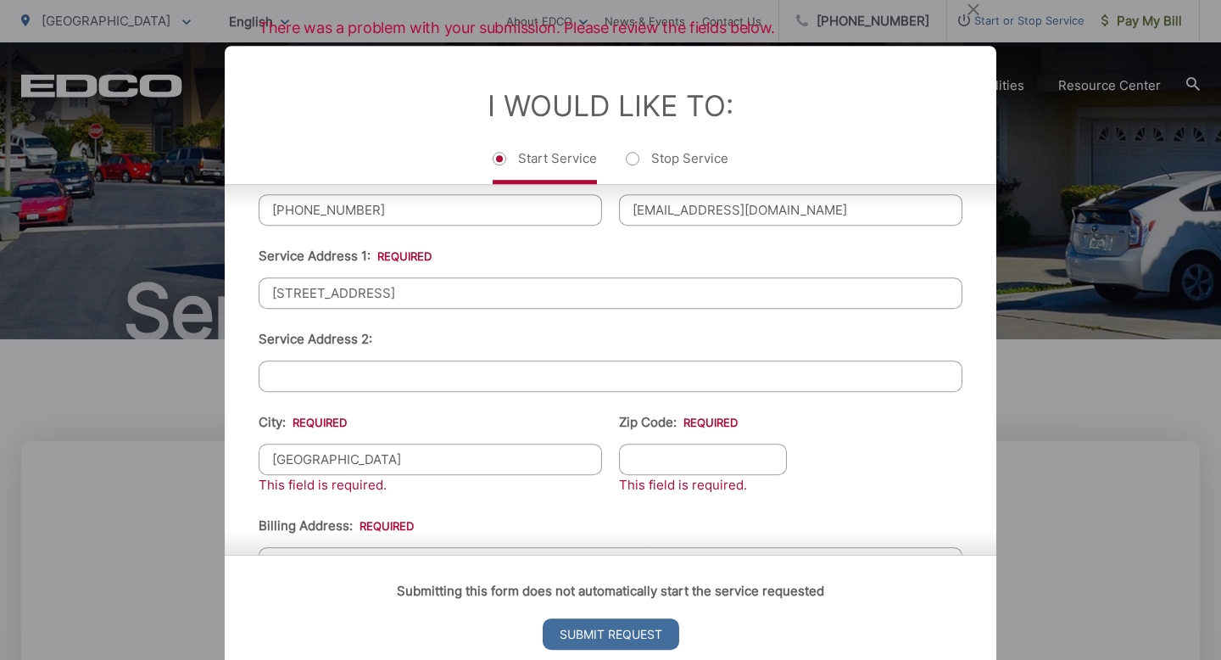
click at [645, 461] on input "Zip Code: *" at bounding box center [703, 459] width 168 height 31
type input "92139"
click at [853, 454] on ul "First Name: * Melissa Last Name: * Ornelas Telephone: * (619) 302-1159 Email: *…" at bounding box center [611, 460] width 704 height 802
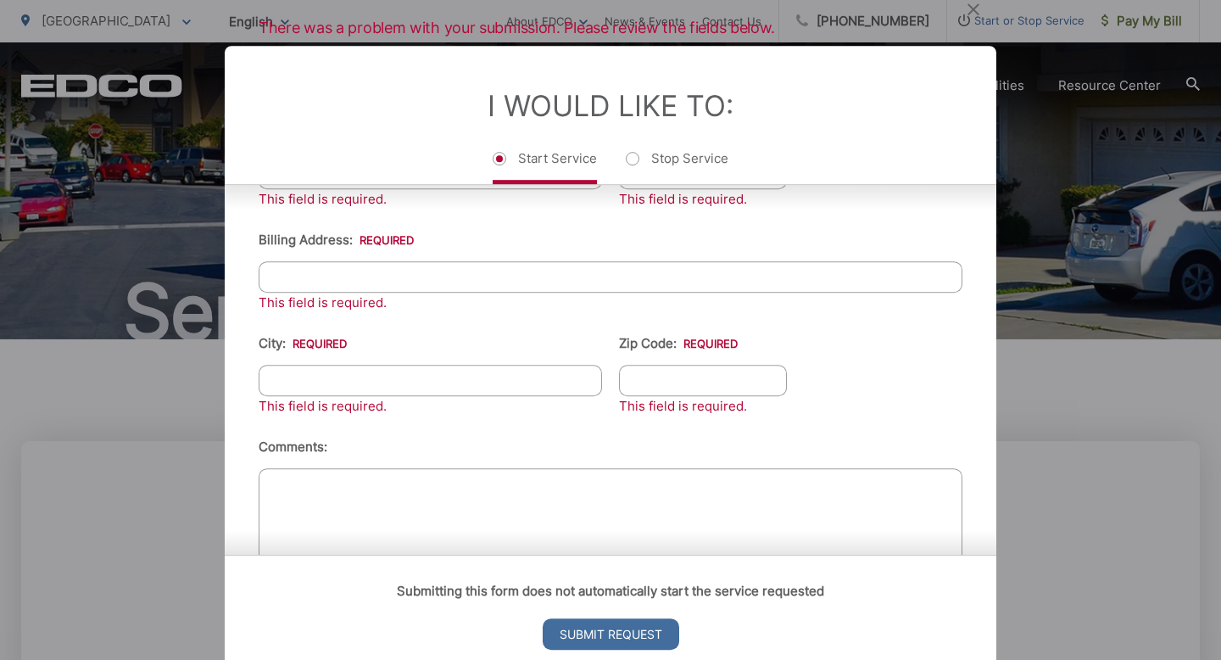
scroll to position [654, 0]
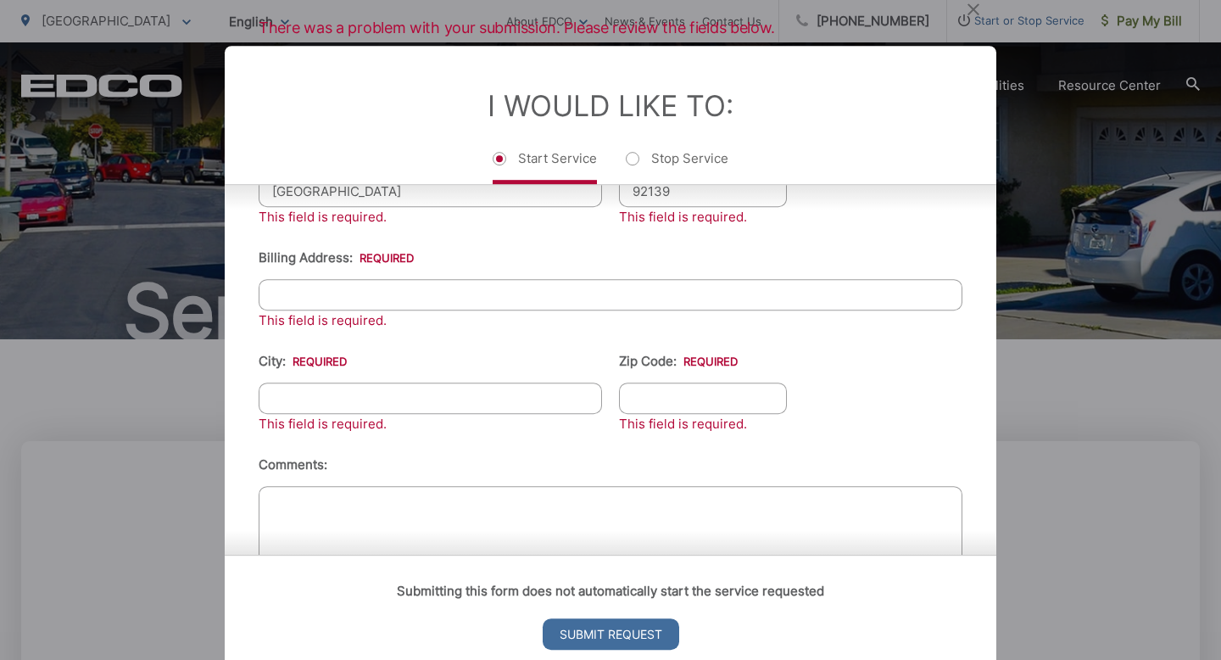
click at [369, 313] on div "This field is required." at bounding box center [611, 320] width 704 height 20
click at [376, 304] on input "Billing Address: *" at bounding box center [611, 294] width 704 height 31
type input "6576 Pinecone lane"
click at [376, 398] on input "City: *" at bounding box center [430, 397] width 343 height 31
type input "SAN DIEGO"
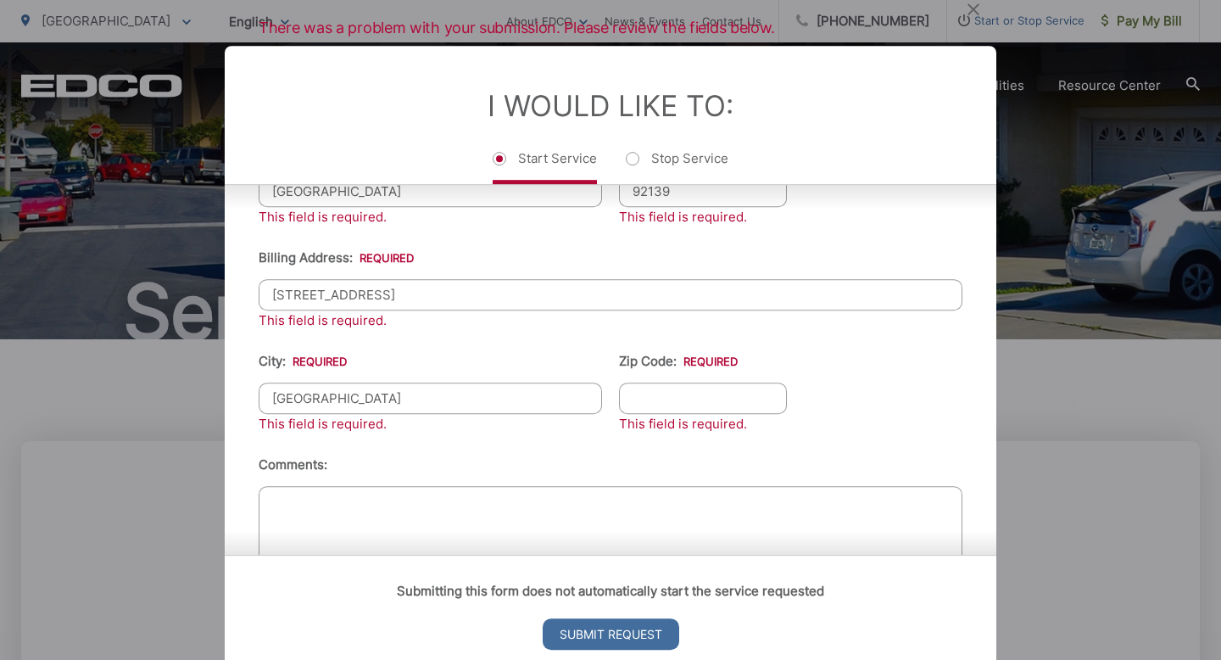
type input "92139"
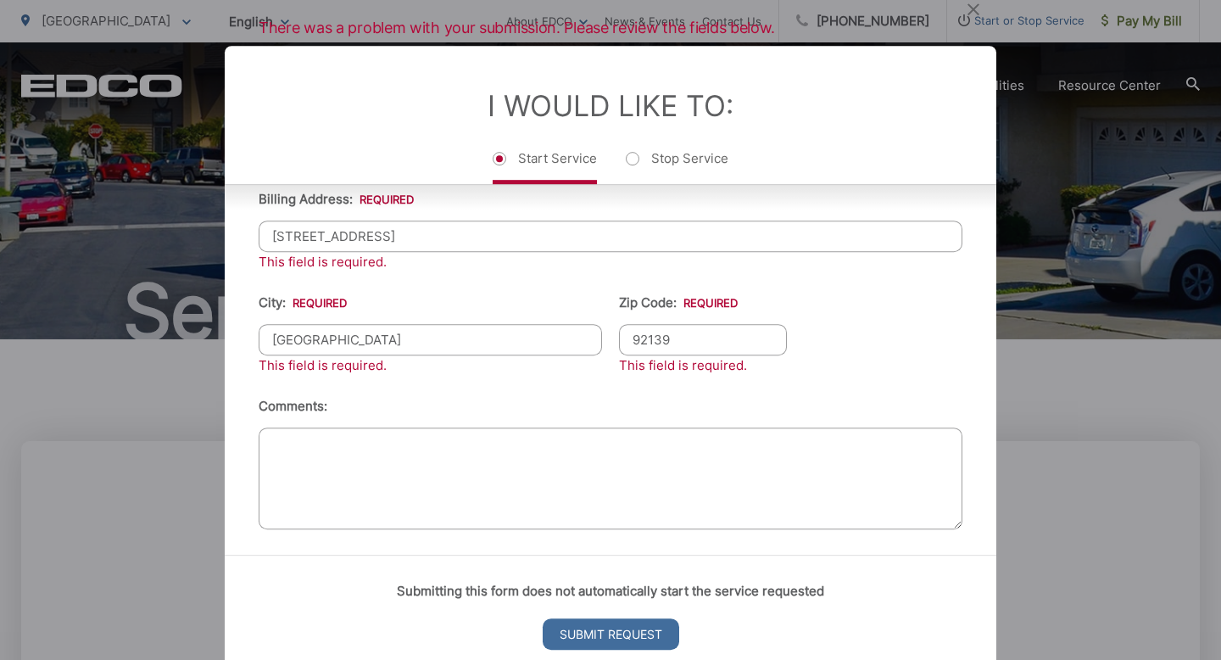
scroll to position [718, 0]
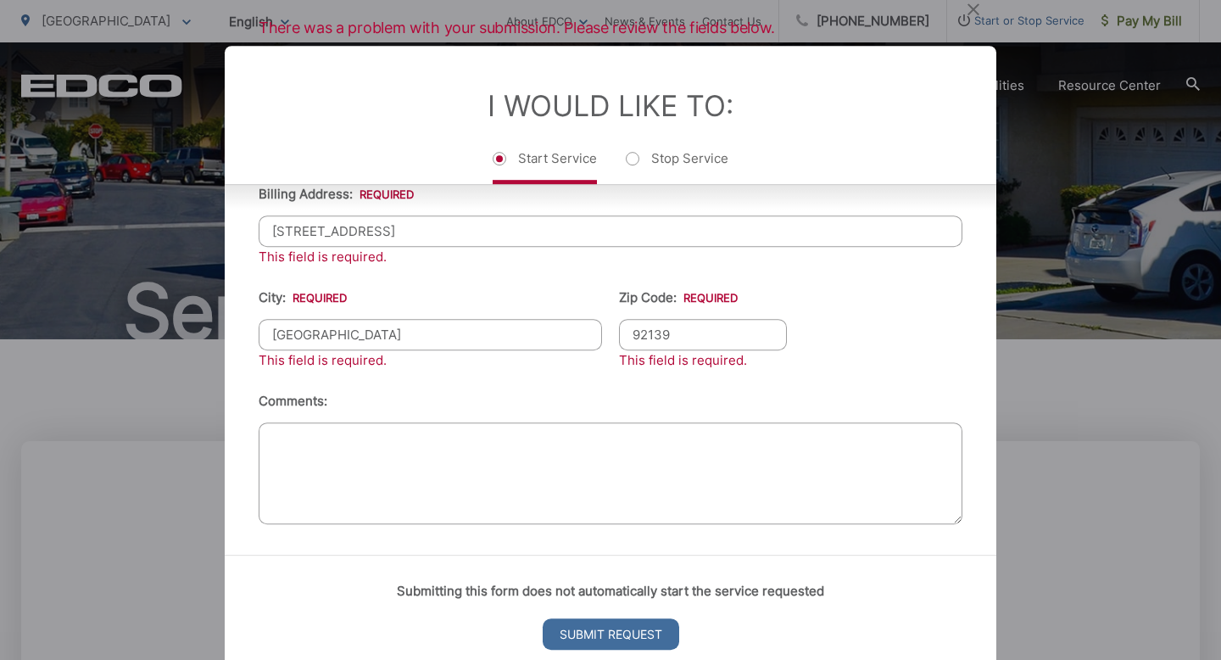
click at [447, 474] on textarea "Comments:" at bounding box center [611, 473] width 704 height 102
click at [622, 634] on input "Submit Request" at bounding box center [611, 633] width 137 height 31
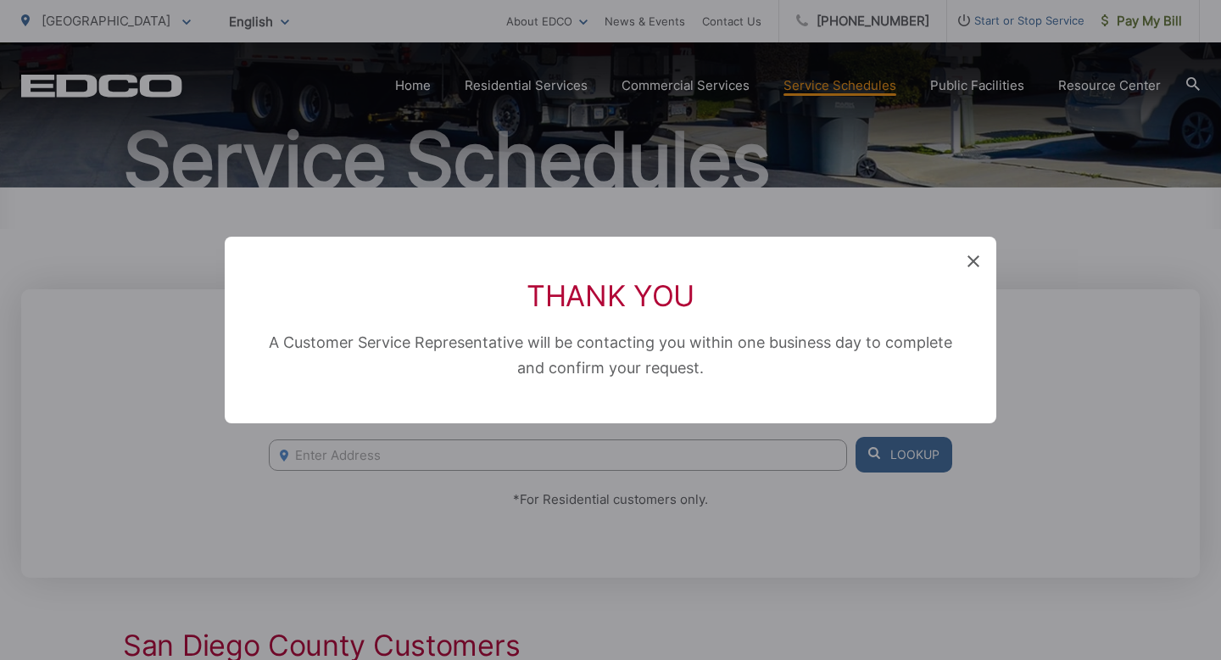
scroll to position [17, 7]
